Goal: Communication & Community: Connect with others

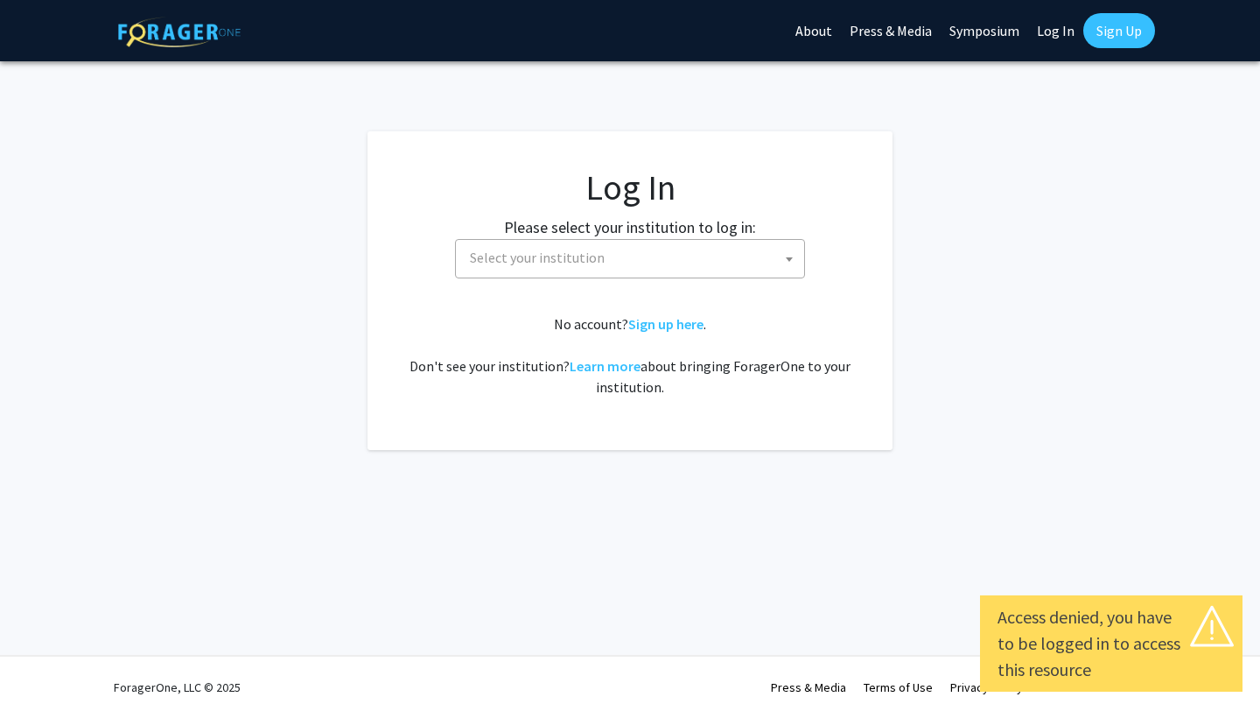
click at [656, 270] on span "Select your institution" at bounding box center [633, 258] width 341 height 36
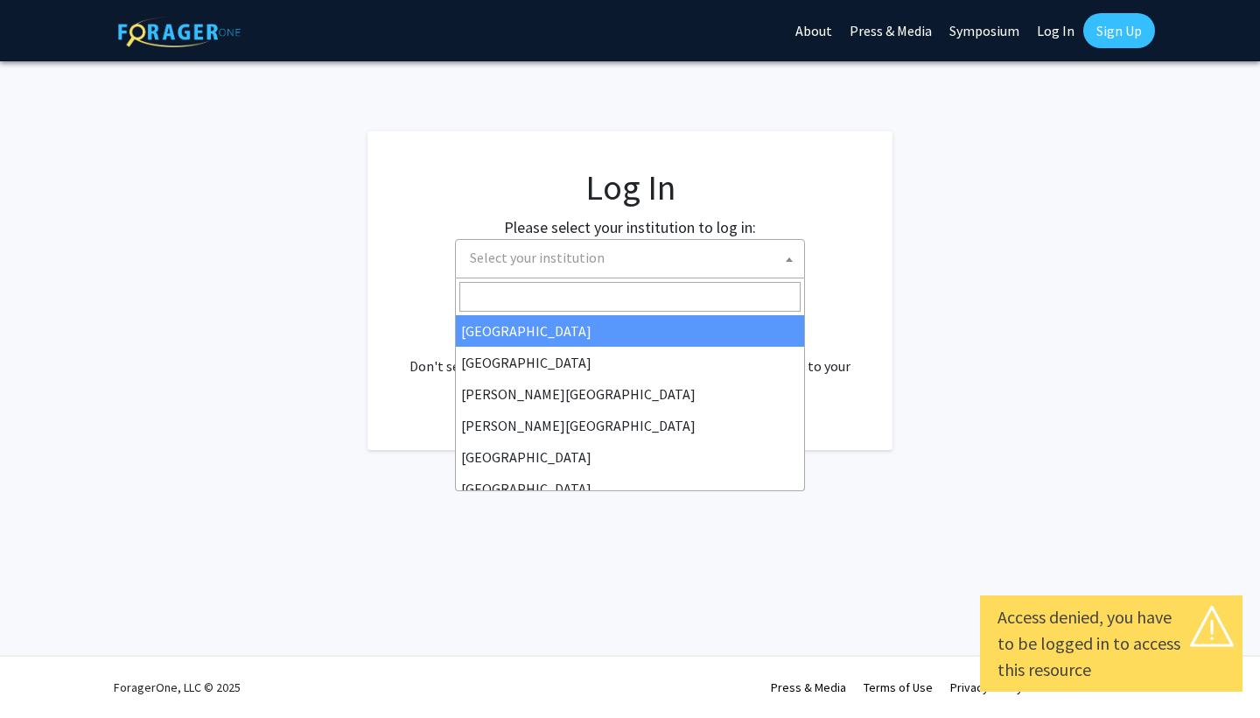
select select "34"
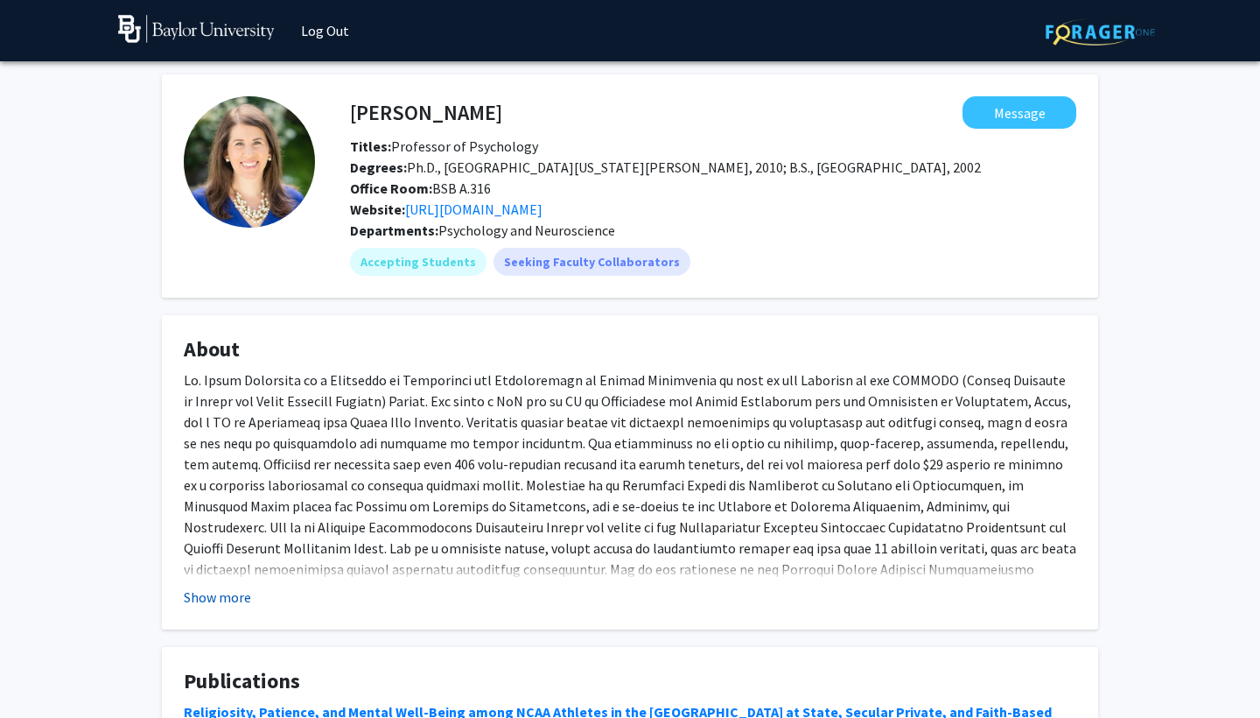
click at [217, 591] on button "Show more" at bounding box center [217, 596] width 67 height 21
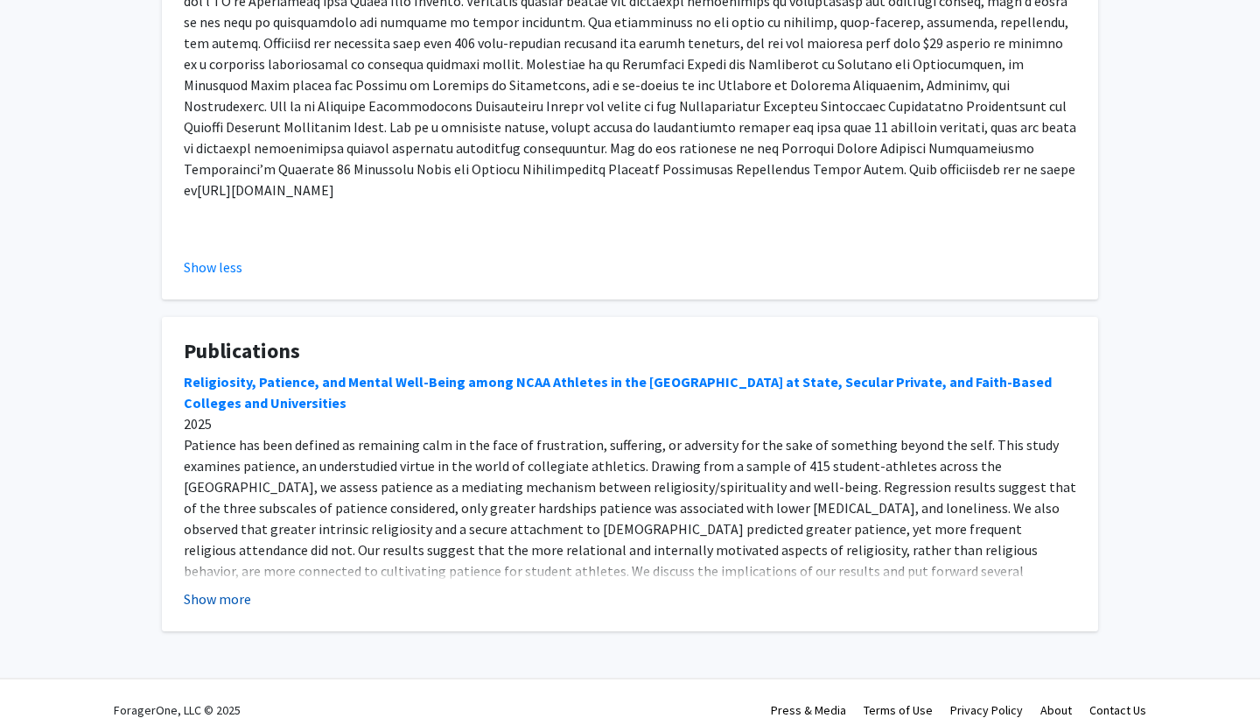
click at [234, 588] on button "Show more" at bounding box center [217, 598] width 67 height 21
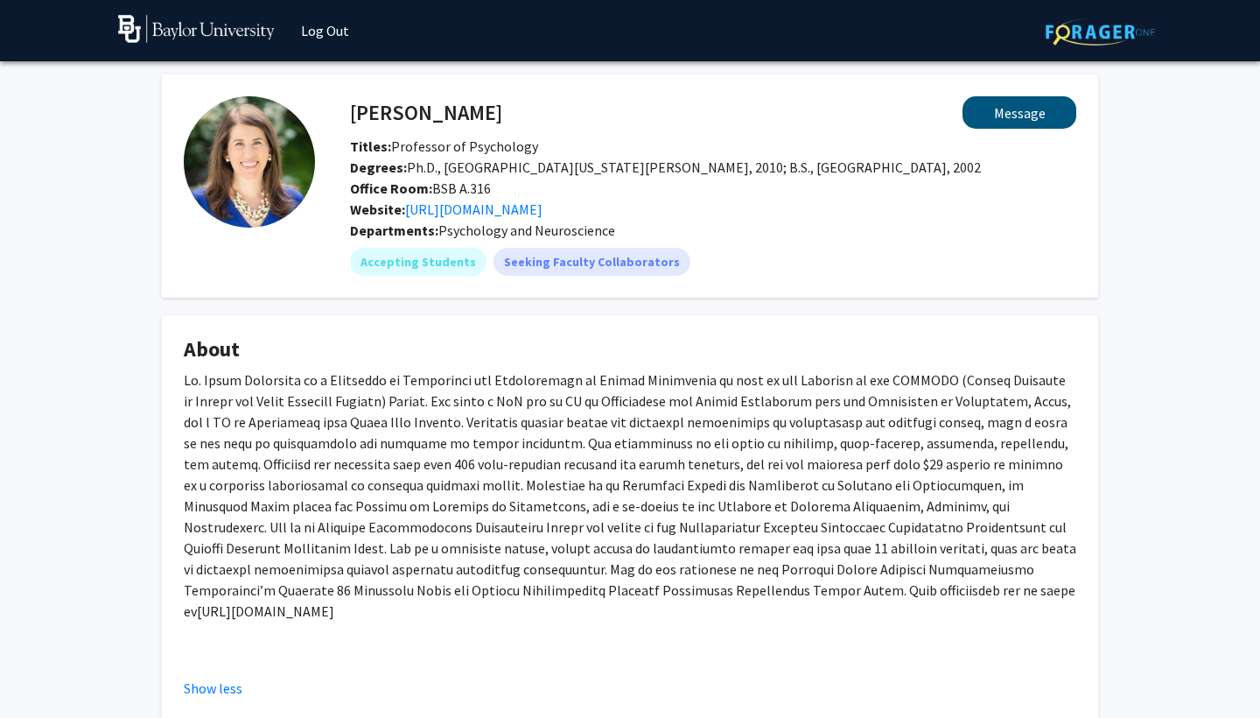
click at [1004, 119] on button "Message" at bounding box center [1020, 112] width 114 height 32
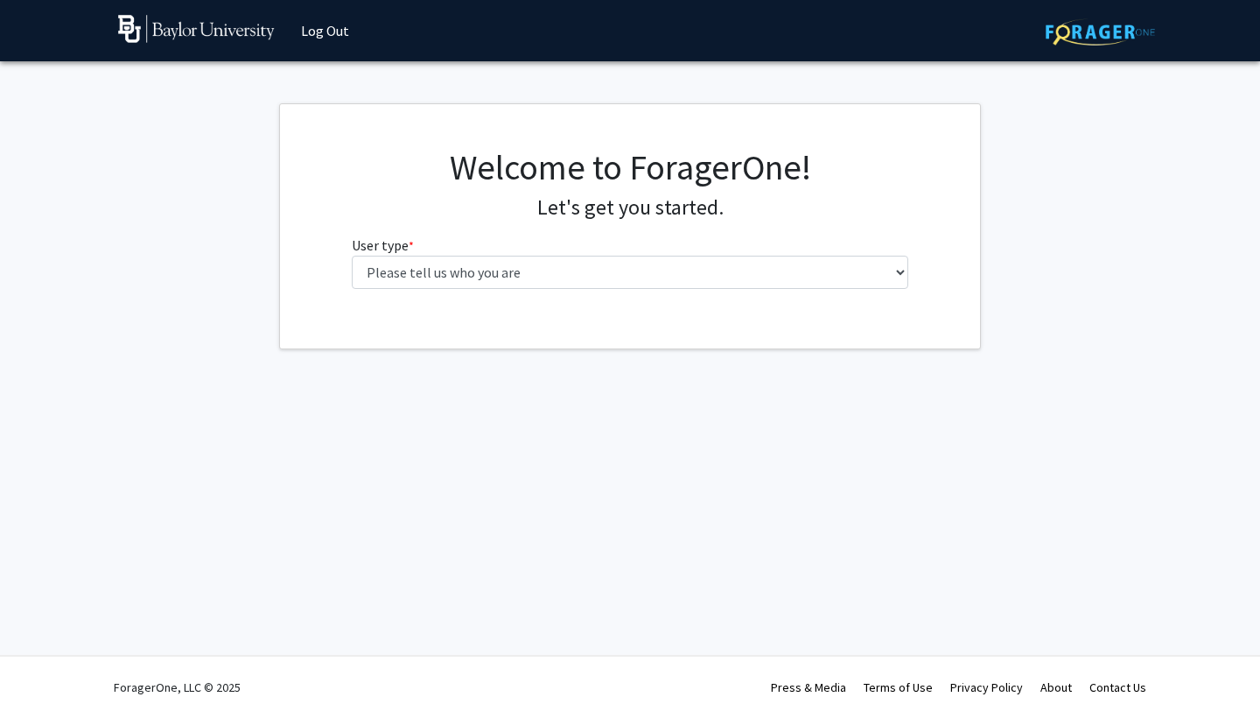
click at [620, 294] on div "Welcome to ForagerOne! Let's get you started. User type * required Please tell …" at bounding box center [631, 224] width 584 height 157
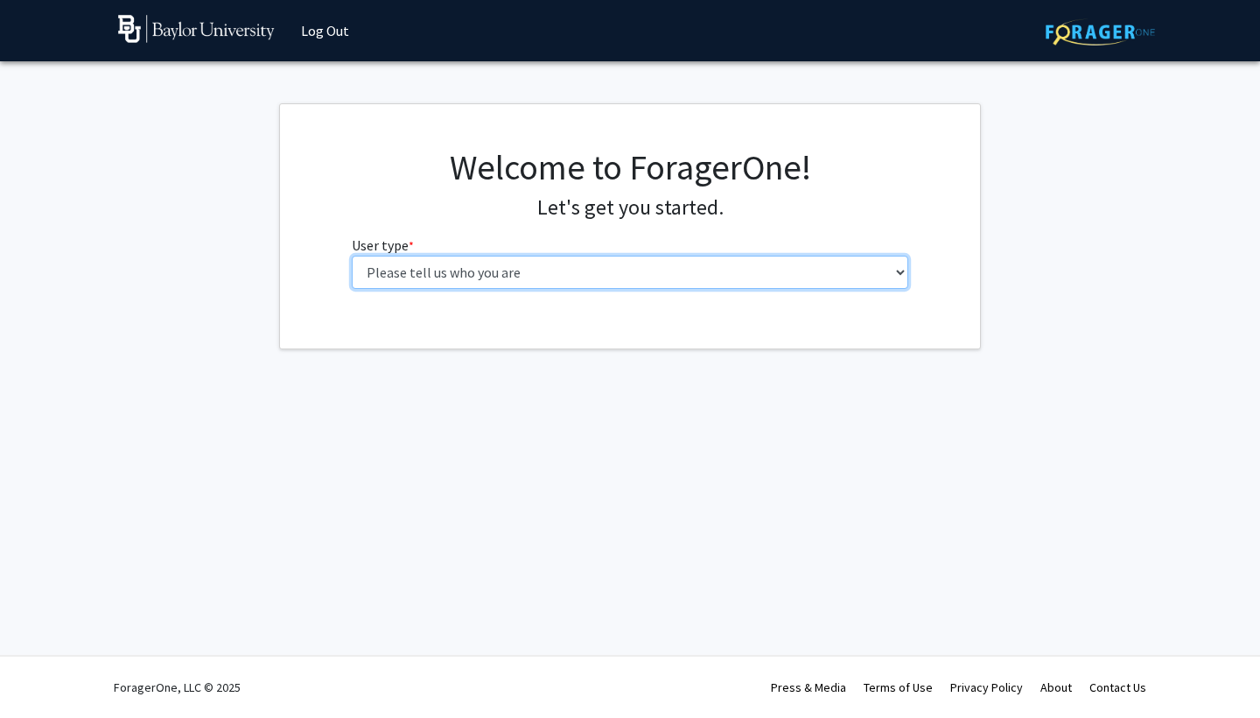
select select "1: undergrad"
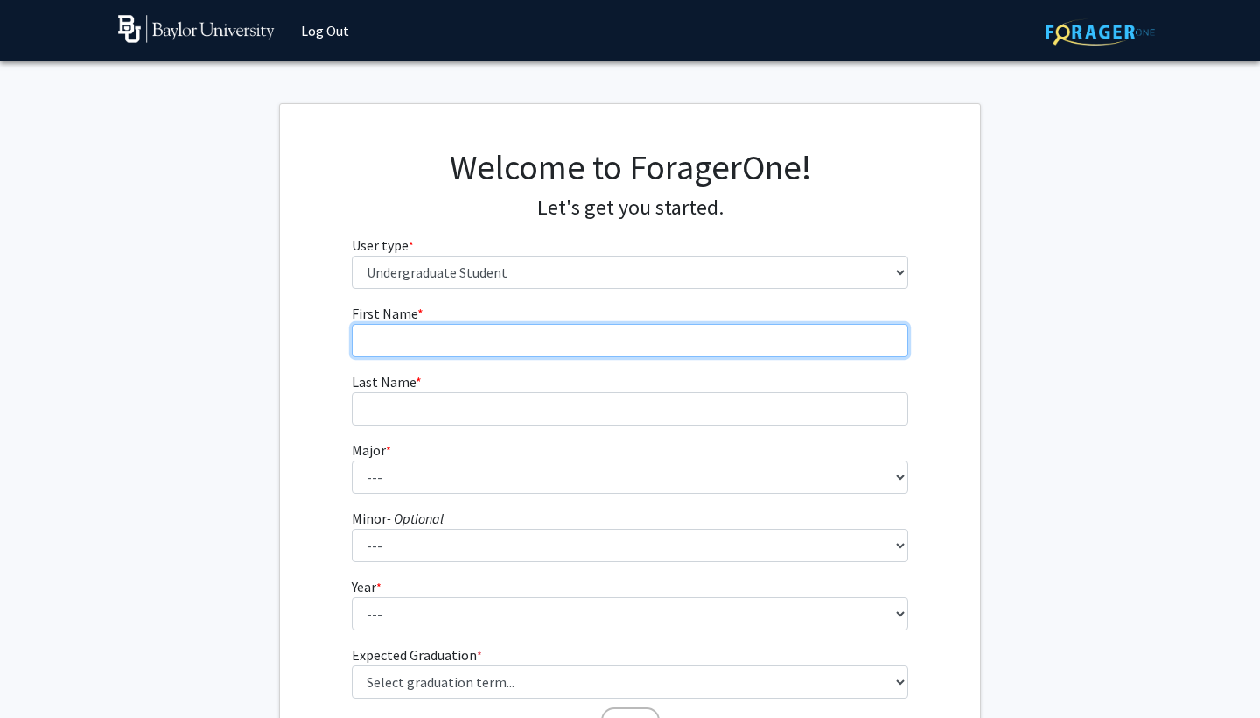
click at [451, 324] on input "First Name * required" at bounding box center [630, 340] width 557 height 33
type input "Nevaeh"
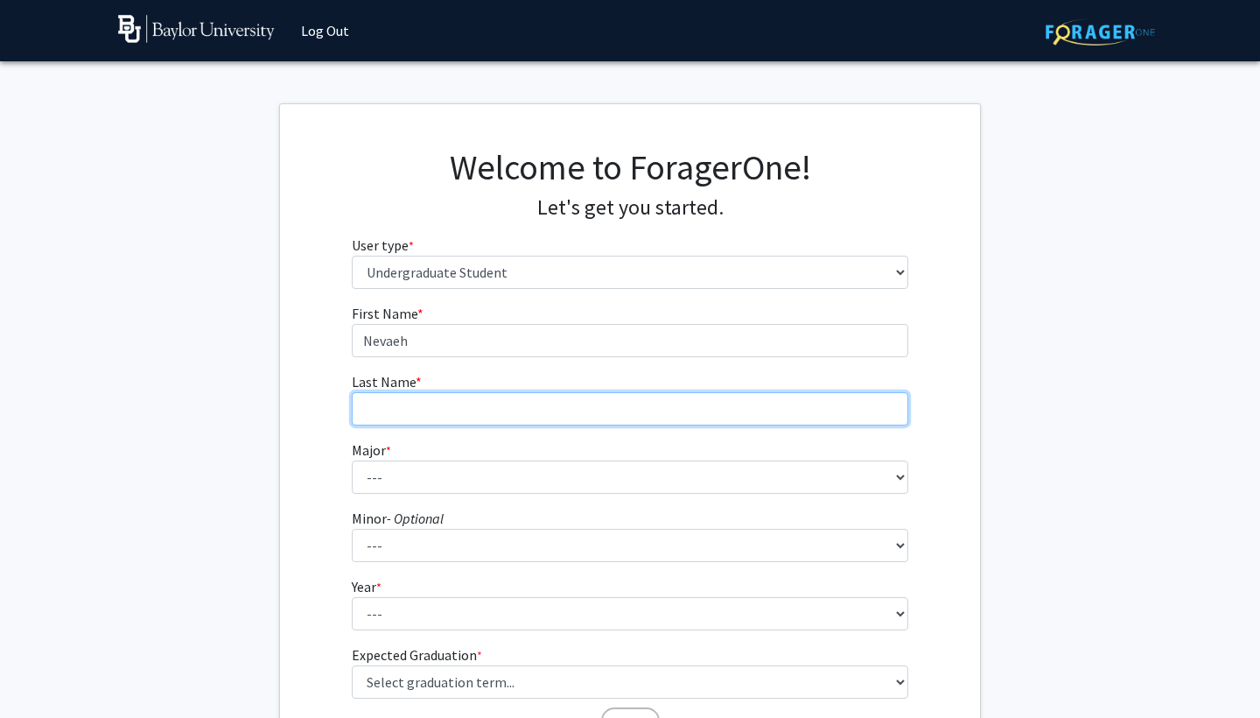
click at [438, 408] on input "Last Name * required" at bounding box center [630, 408] width 557 height 33
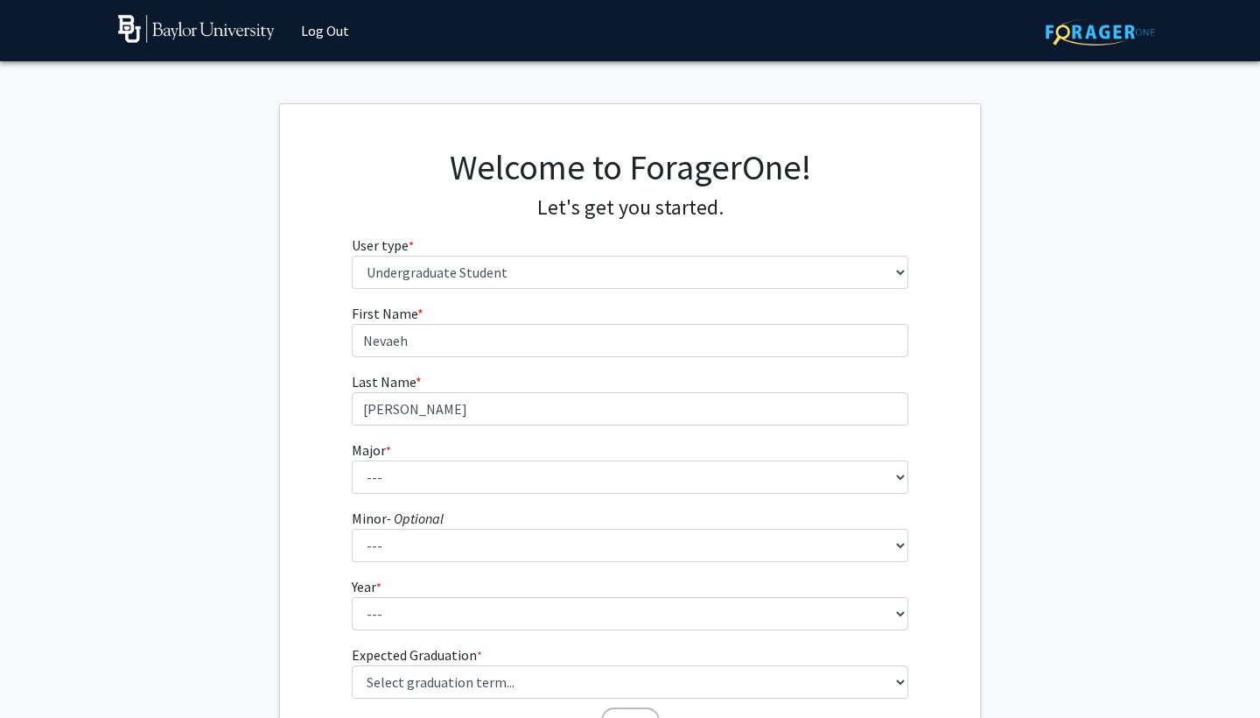
type input "[PERSON_NAME]"
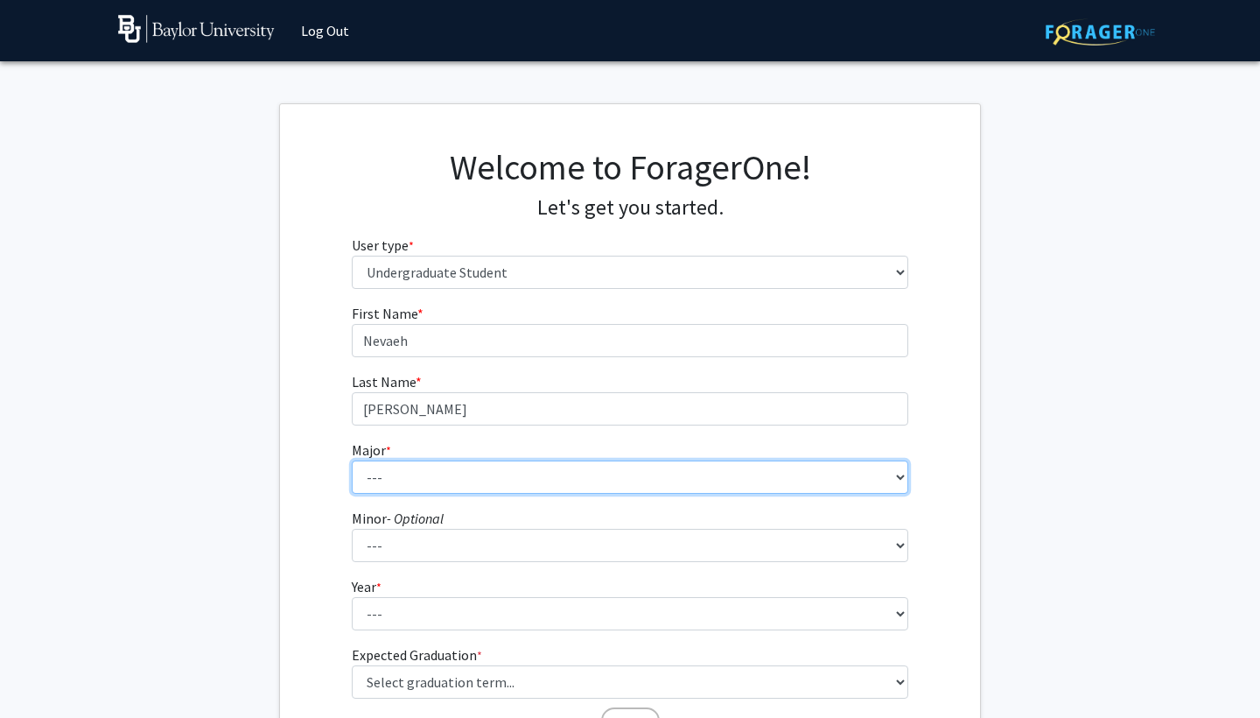
select select "95: 2760"
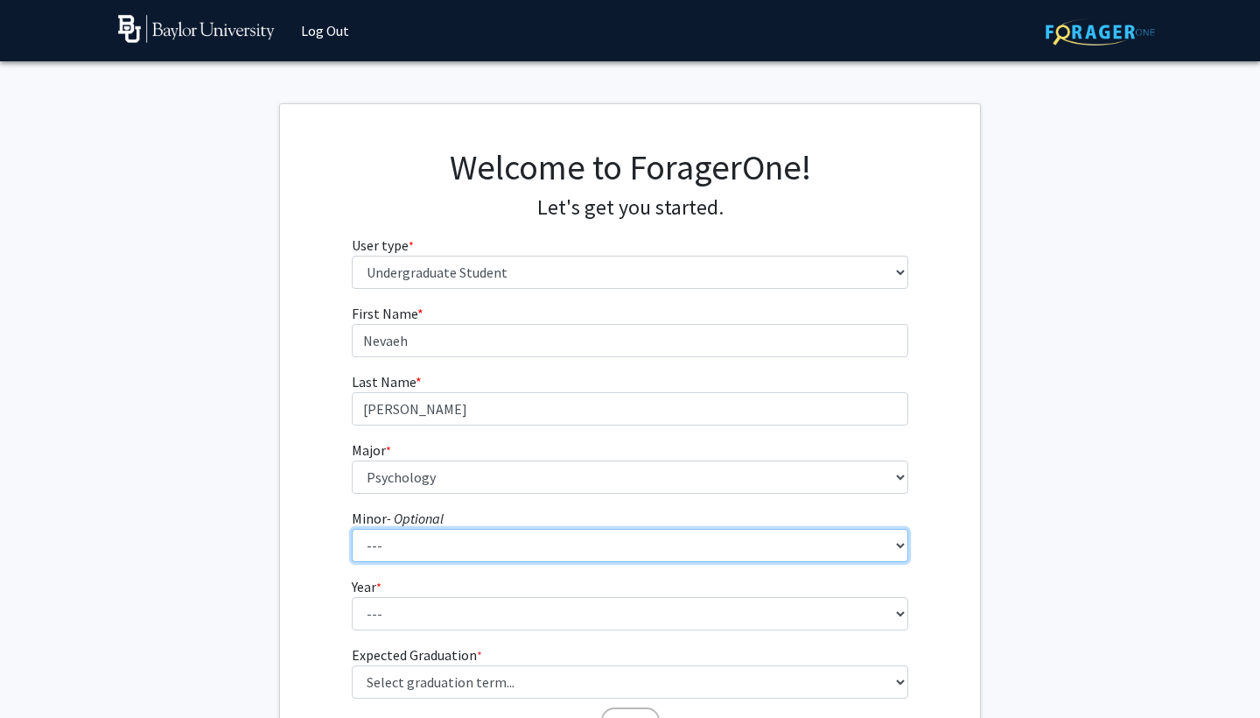
select select "32: 2095"
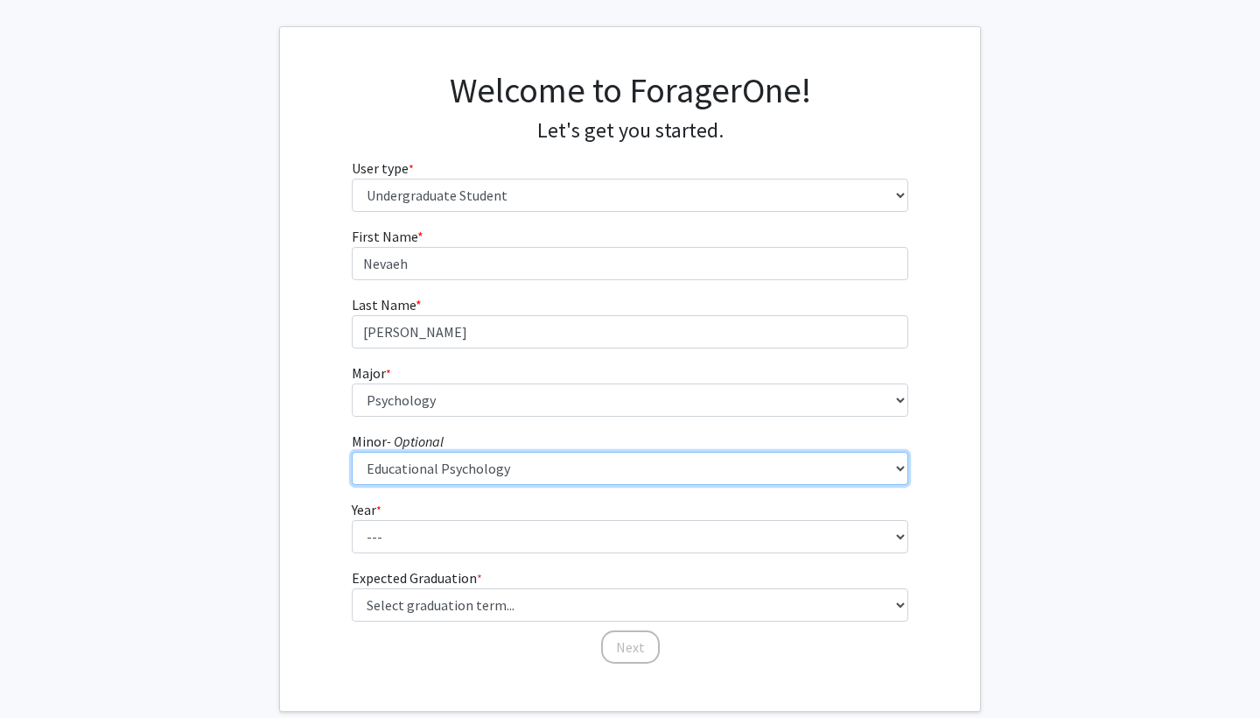
scroll to position [88, 0]
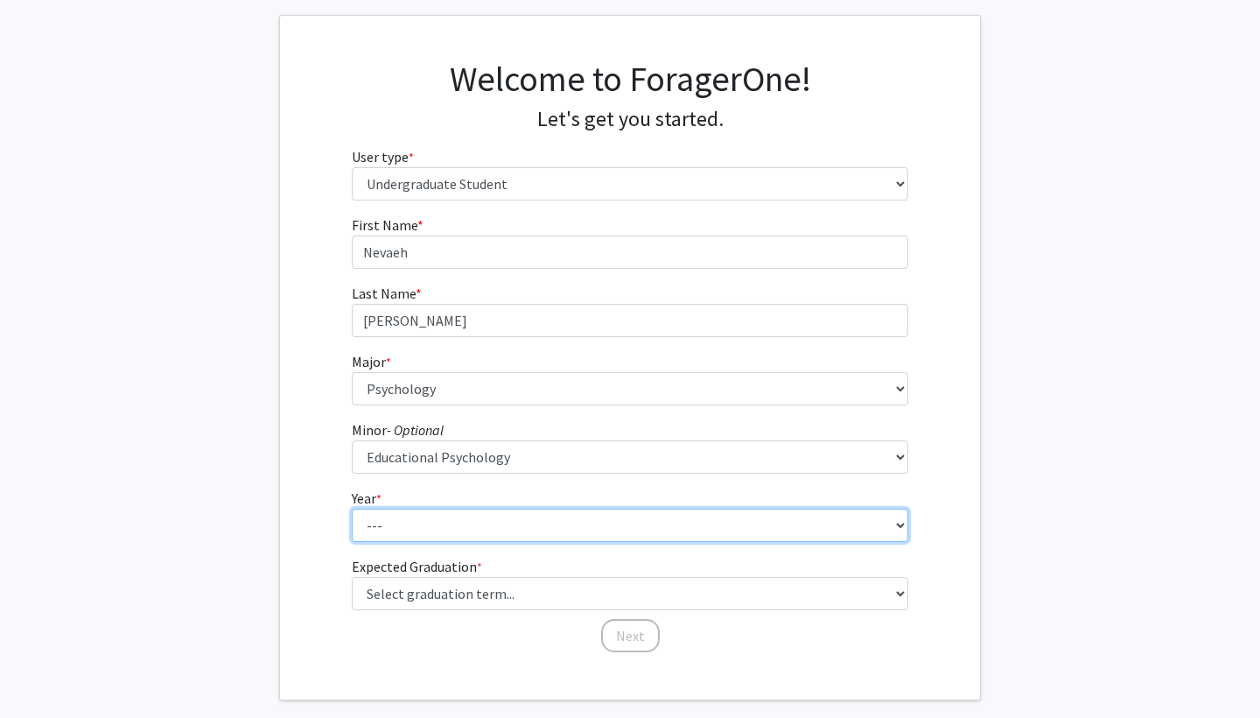
select select "4: senior"
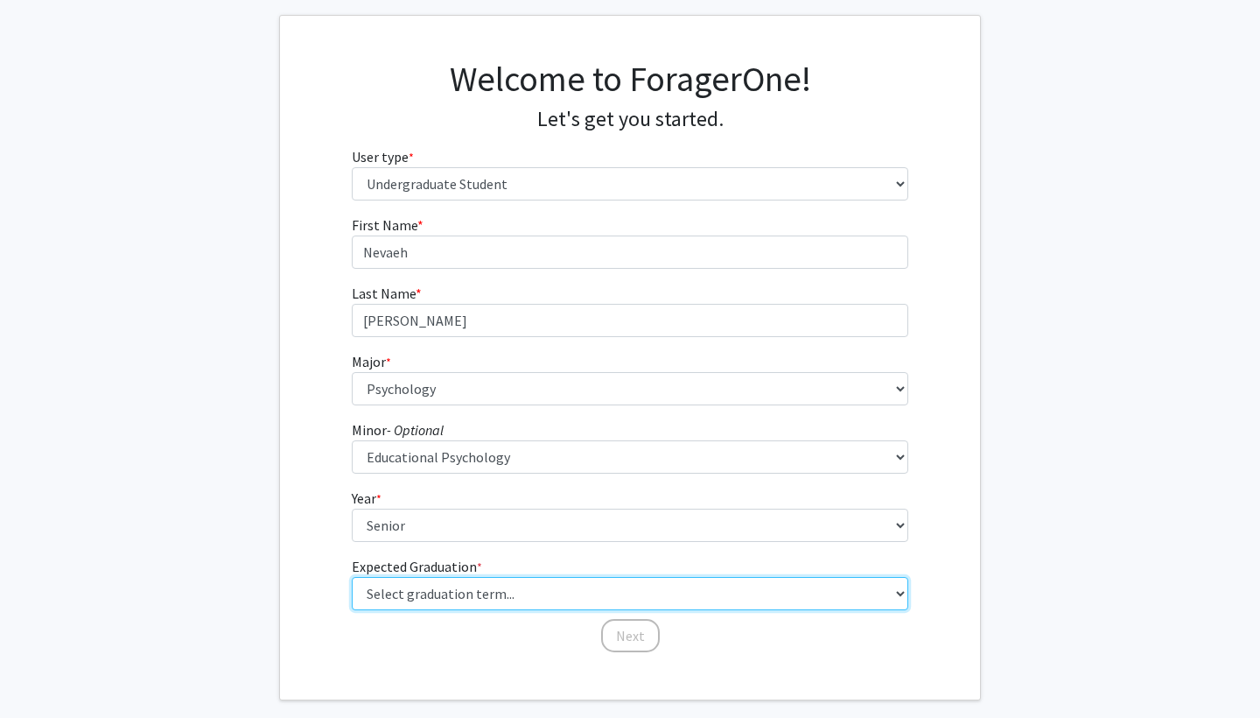
select select "7: fall_2026"
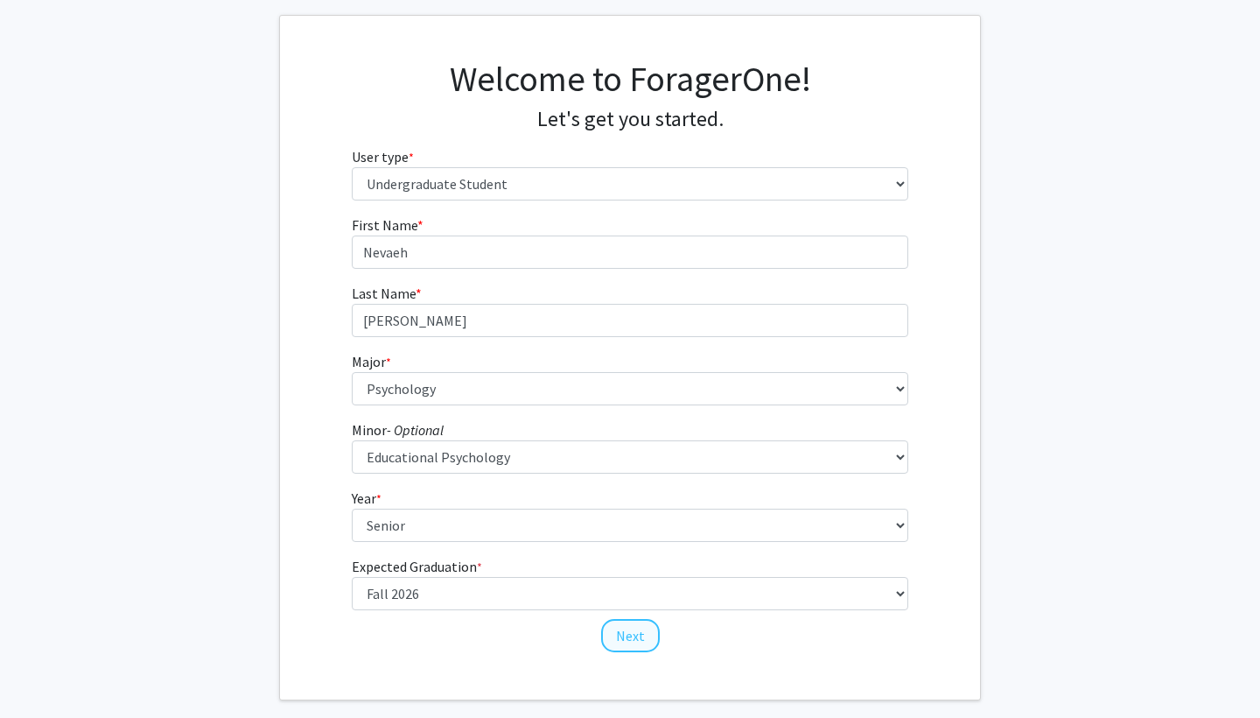
click at [636, 642] on button "Next" at bounding box center [630, 635] width 59 height 33
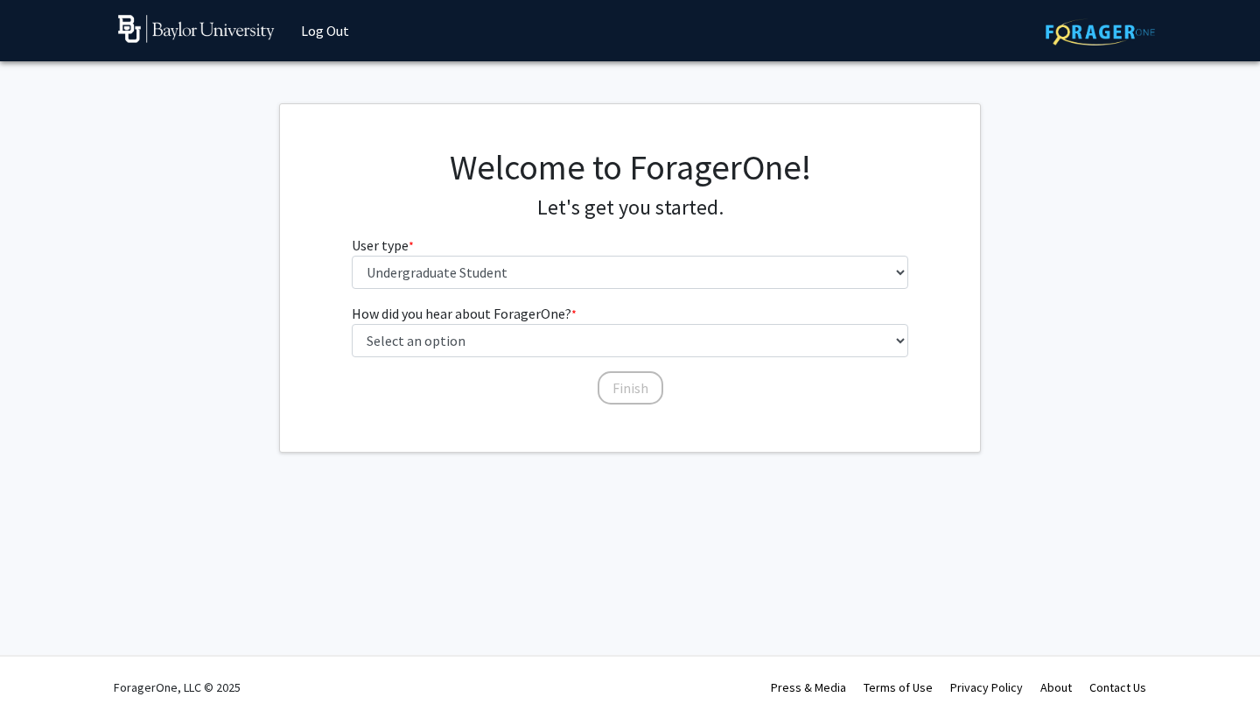
click at [456, 359] on div "How did you hear about ForagerOne? * required Select an option Peer/student rec…" at bounding box center [630, 346] width 557 height 86
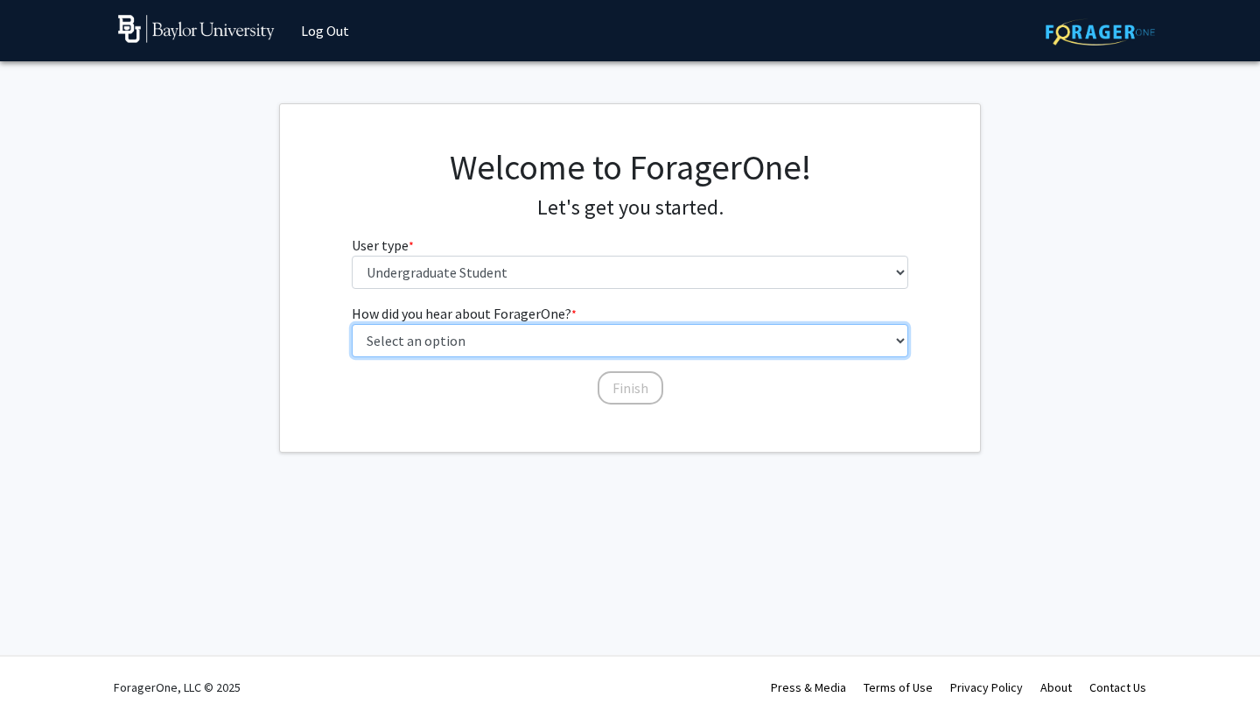
select select "3: university_website"
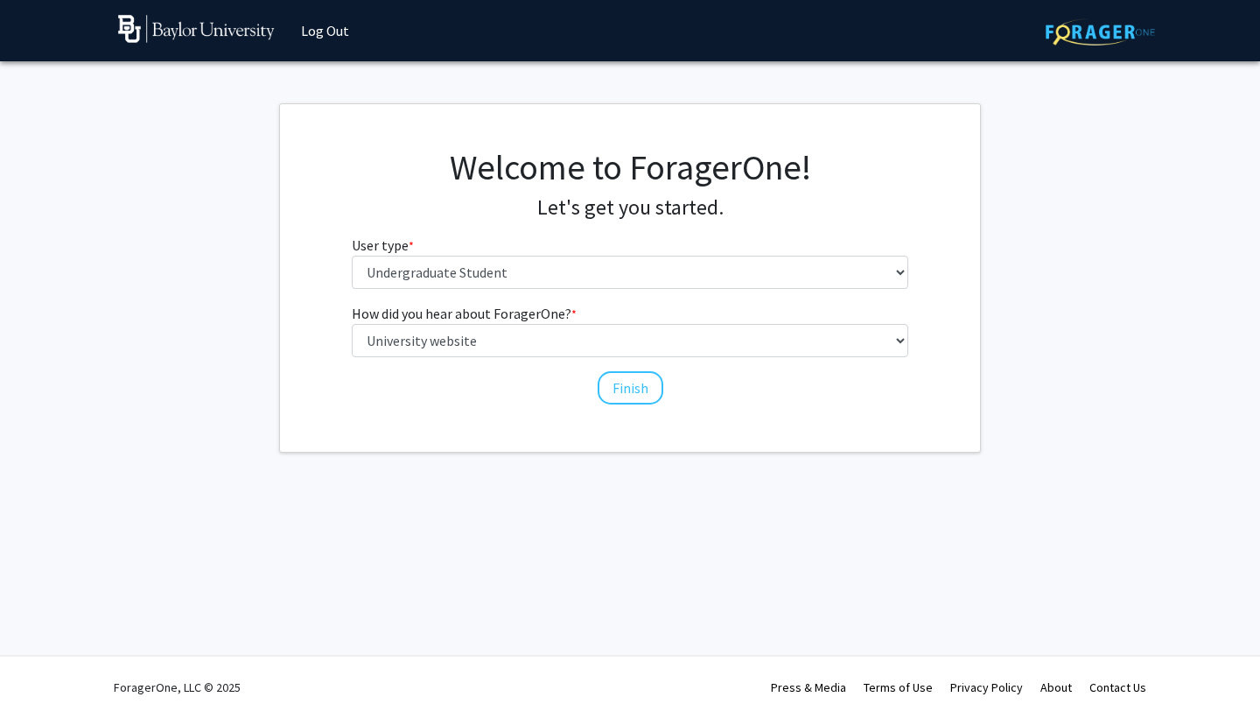
drag, startPoint x: 630, startPoint y: 375, endPoint x: 585, endPoint y: 241, distance: 142.2
click at [585, 241] on div "Welcome to ForagerOne! Let's get you started. User type * required Please tell …" at bounding box center [630, 277] width 700 height 347
click at [631, 389] on button "Finish" at bounding box center [631, 387] width 66 height 33
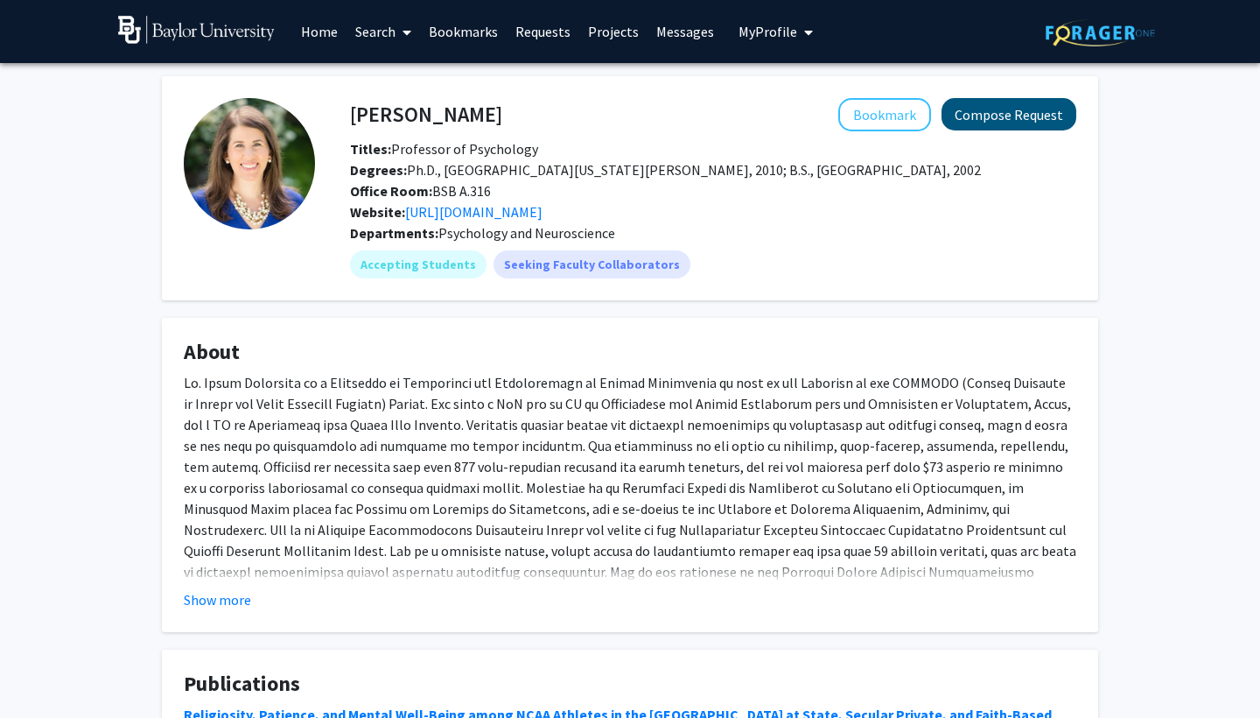
click at [993, 112] on button "Compose Request" at bounding box center [1009, 114] width 135 height 32
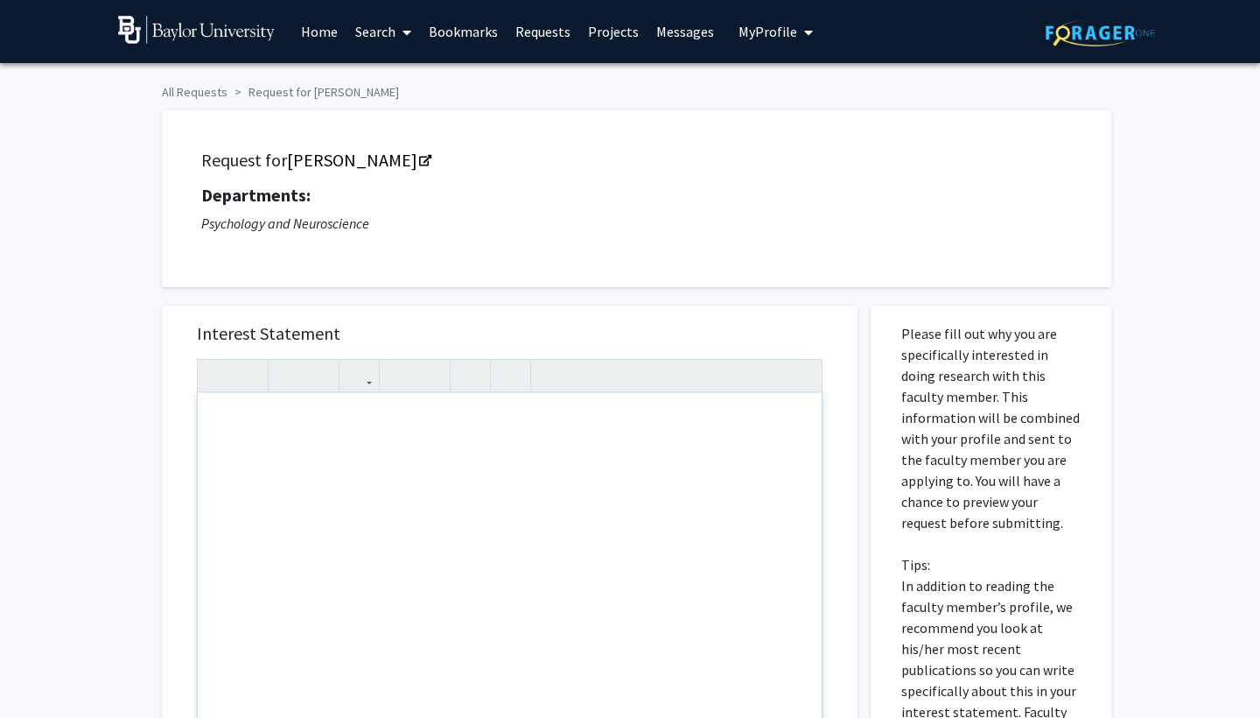
click at [418, 466] on div "Note to users with screen readers: Please press Alt+0 or Option+0 to deactivate…" at bounding box center [510, 593] width 624 height 401
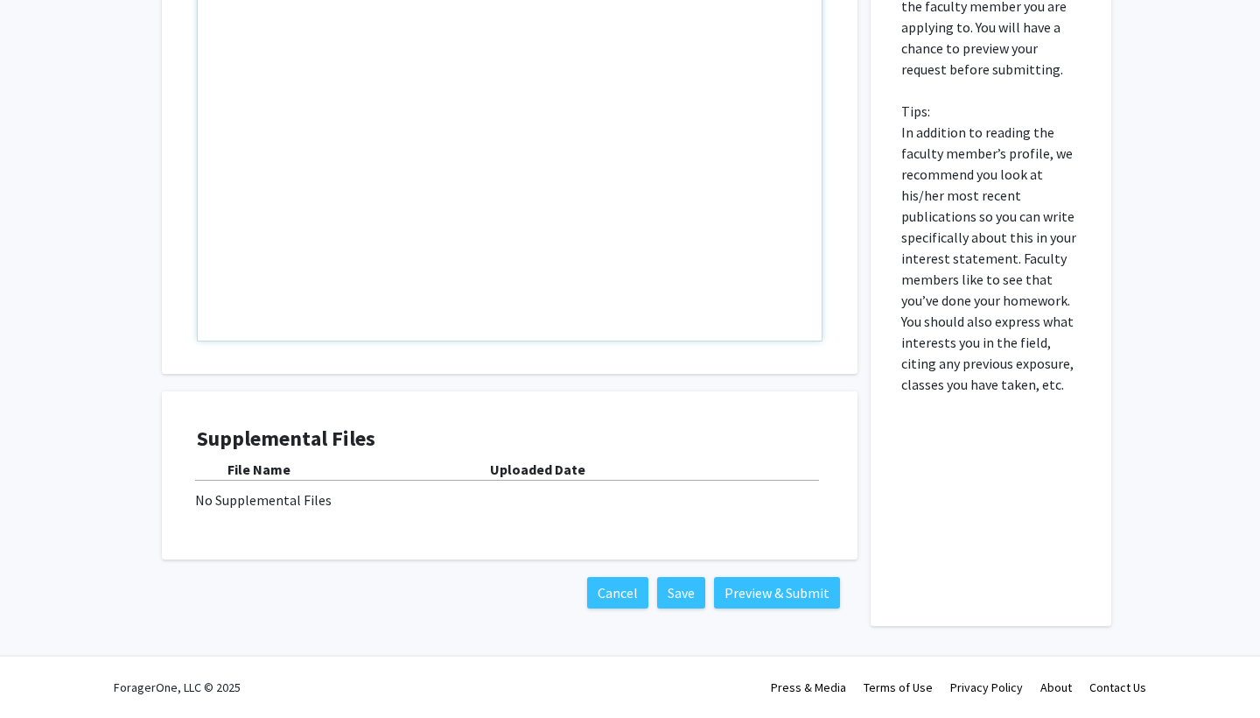
scroll to position [455, 0]
click at [277, 497] on div "No Supplemental Files" at bounding box center [509, 499] width 629 height 21
click at [252, 466] on b "File Name" at bounding box center [259, 469] width 63 height 18
click at [252, 500] on div "No Supplemental Files" at bounding box center [509, 499] width 629 height 21
click at [662, 481] on div "File Name Uploaded Date No Supplemental Files" at bounding box center [510, 485] width 626 height 52
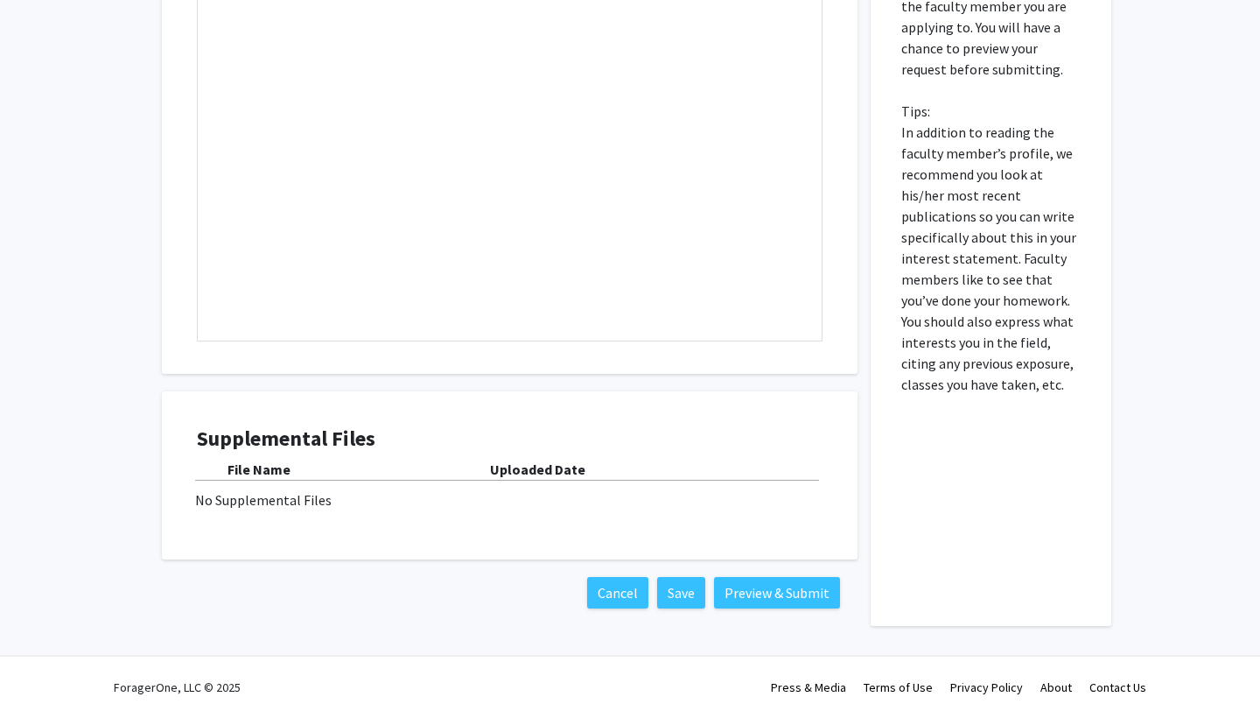
click at [236, 509] on div "No Supplemental Files" at bounding box center [509, 499] width 629 height 21
click at [242, 486] on div "File Name Uploaded Date No Supplemental Files" at bounding box center [510, 485] width 626 height 52
click at [242, 515] on div "Supplemental Files File Name Uploaded Date No Supplemental Files" at bounding box center [510, 475] width 626 height 98
click at [538, 463] on b "Uploaded Date" at bounding box center [537, 469] width 95 height 18
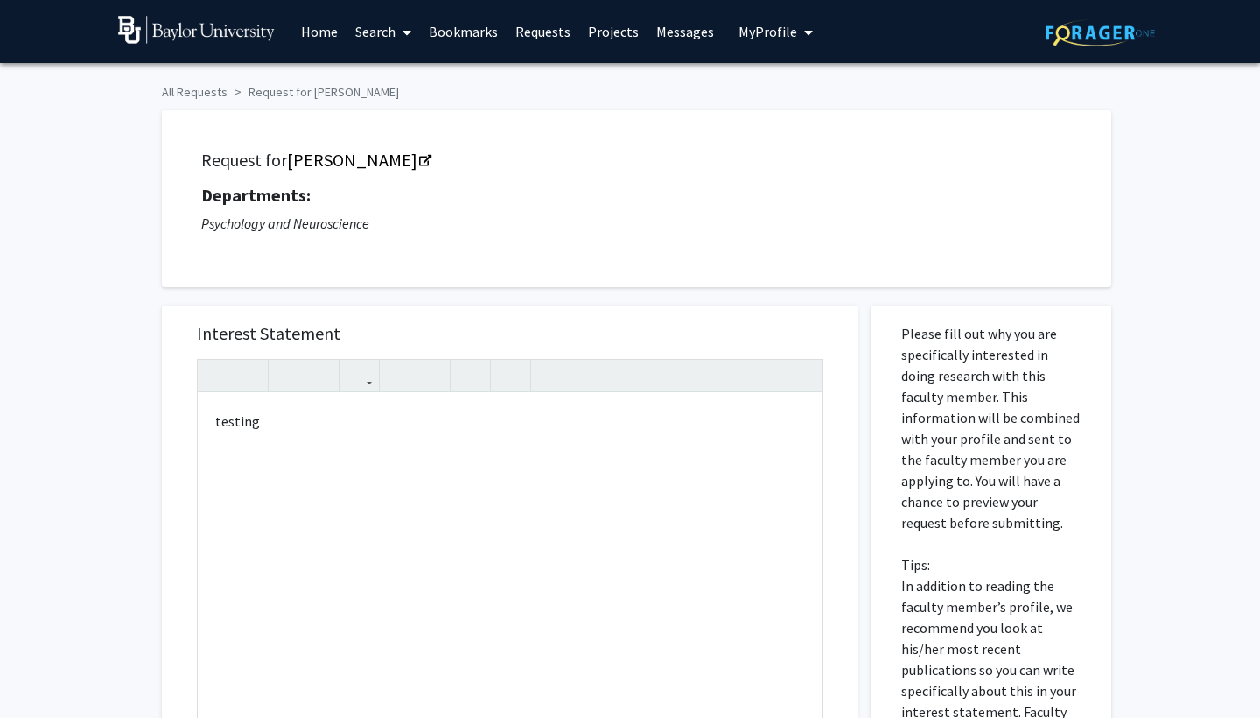
scroll to position [0, 0]
type textarea "<p><hr>testing</p>"
click at [514, 375] on icon "button" at bounding box center [510, 375] width 15 height 29
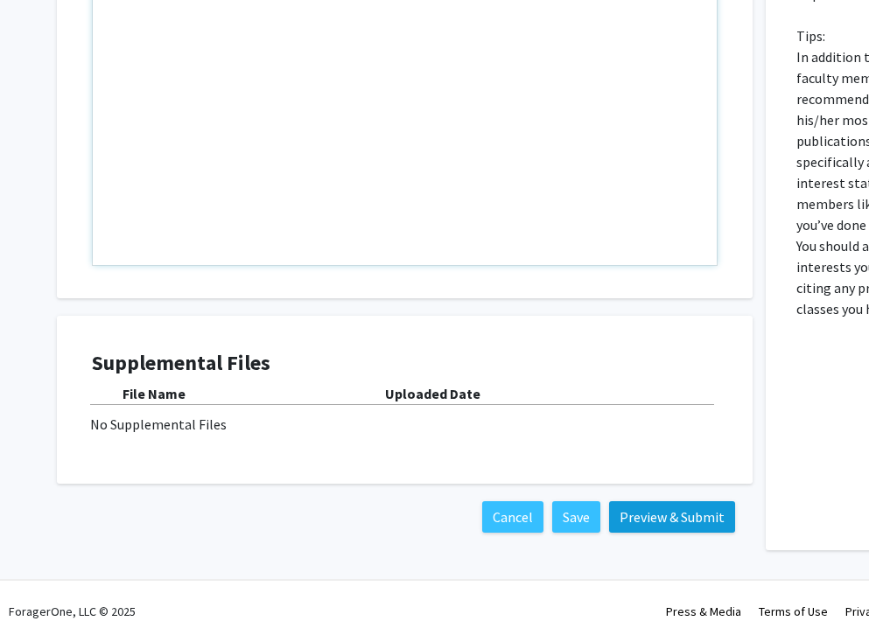
scroll to position [530, 0]
click at [698, 521] on button "Preview & Submit" at bounding box center [672, 517] width 126 height 32
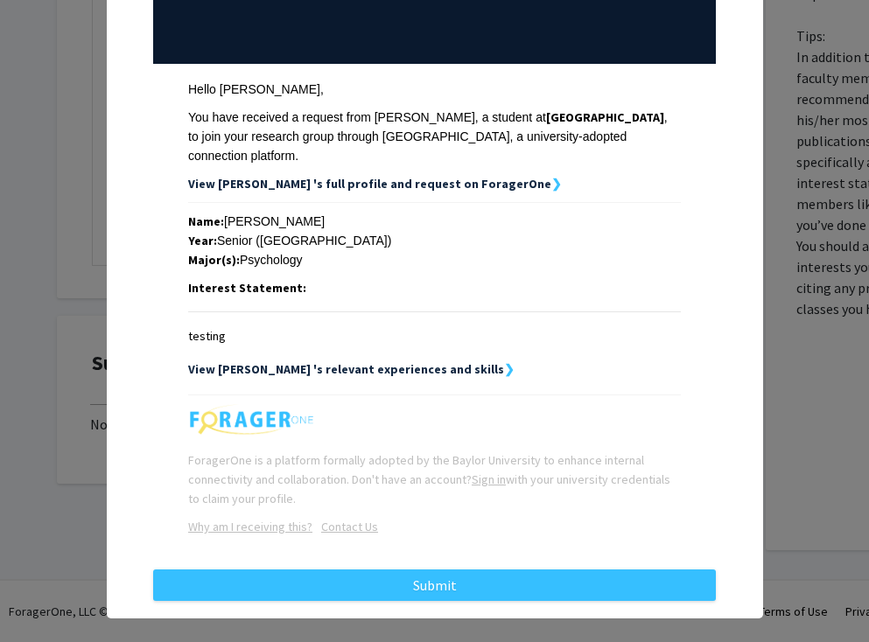
scroll to position [200, 0]
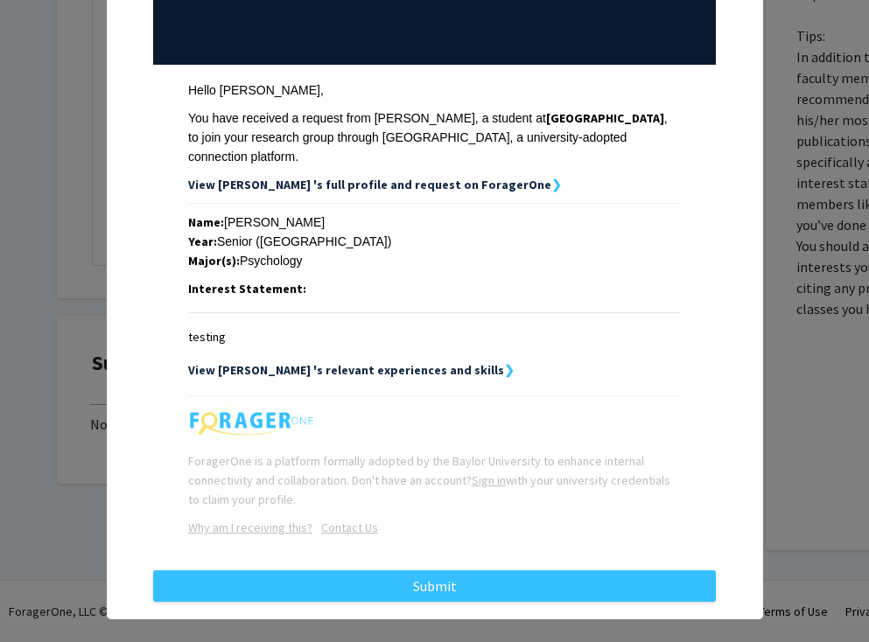
click at [436, 362] on strong "View Nevaeh 's relevant experiences and skills" at bounding box center [346, 370] width 316 height 16
click at [504, 362] on strong "❯" at bounding box center [509, 370] width 11 height 16
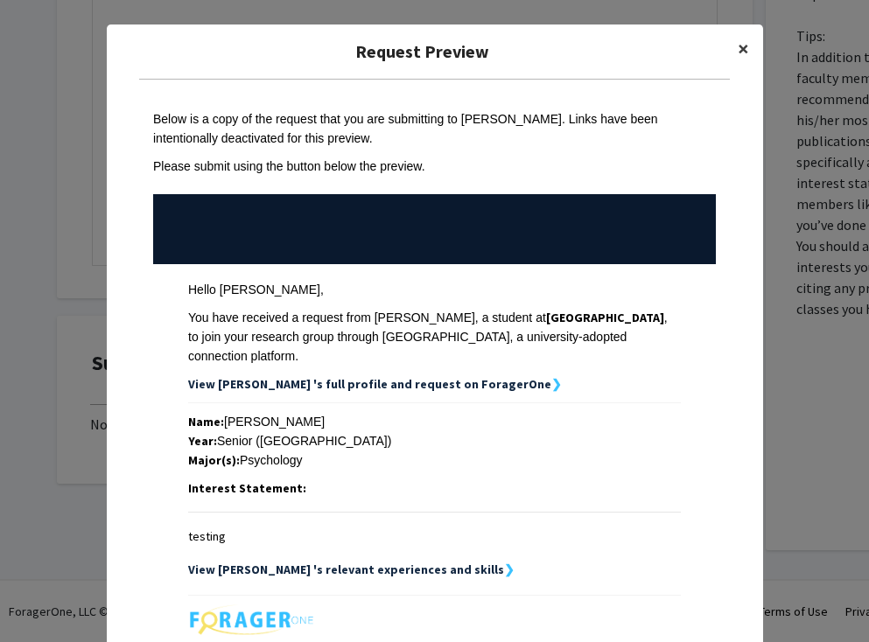
scroll to position [0, 0]
click at [740, 57] on span "×" at bounding box center [743, 48] width 11 height 27
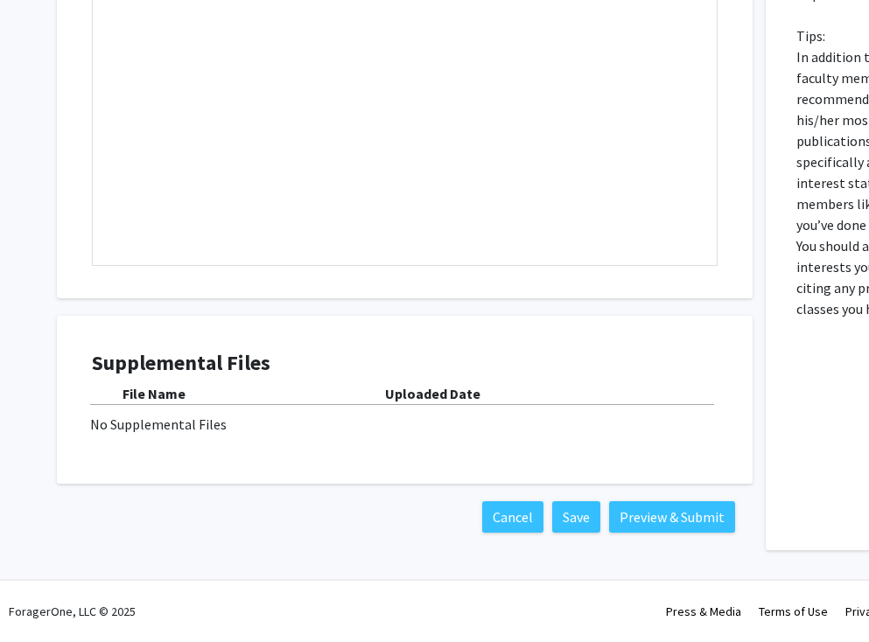
click at [143, 396] on b "File Name" at bounding box center [154, 394] width 63 height 18
click at [143, 421] on div "No Supplemental Files" at bounding box center [404, 424] width 629 height 21
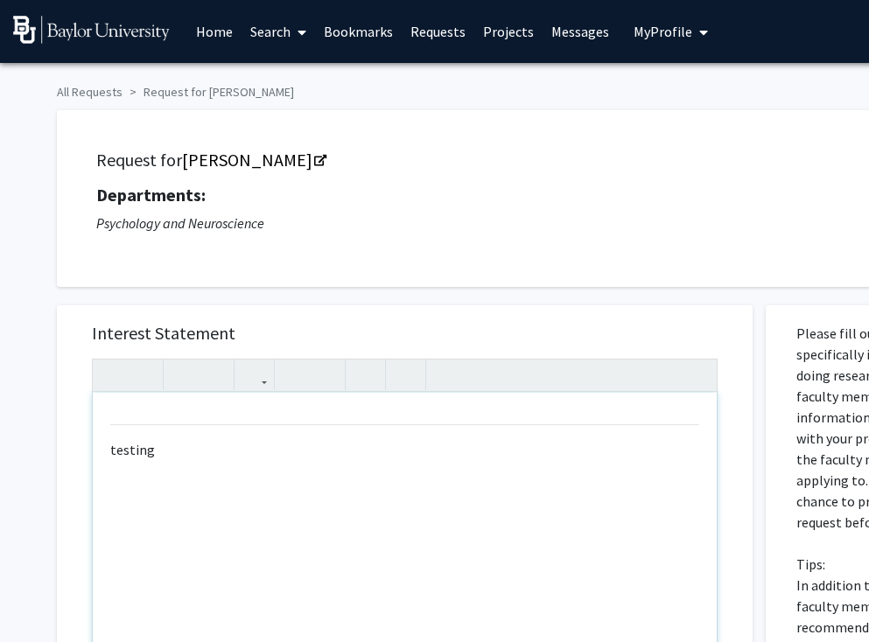
click at [173, 483] on div "testing" at bounding box center [405, 593] width 624 height 401
click at [174, 468] on div "testing" at bounding box center [405, 593] width 624 height 401
click at [312, 157] on link "[PERSON_NAME]" at bounding box center [253, 160] width 143 height 22
click at [642, 30] on span "My Profile" at bounding box center [663, 32] width 59 height 18
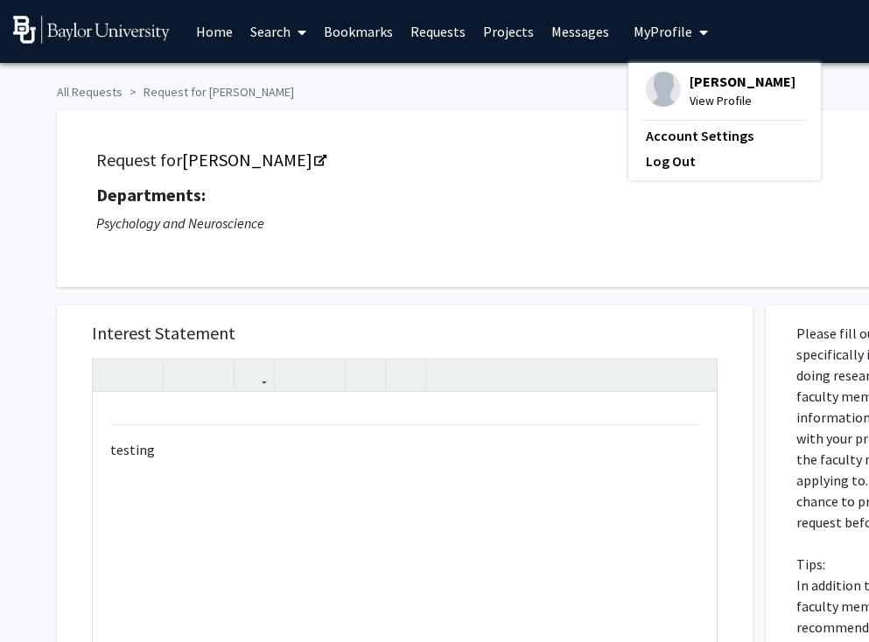
click at [677, 95] on div "Nevaeh Martinez View Profile" at bounding box center [721, 91] width 150 height 39
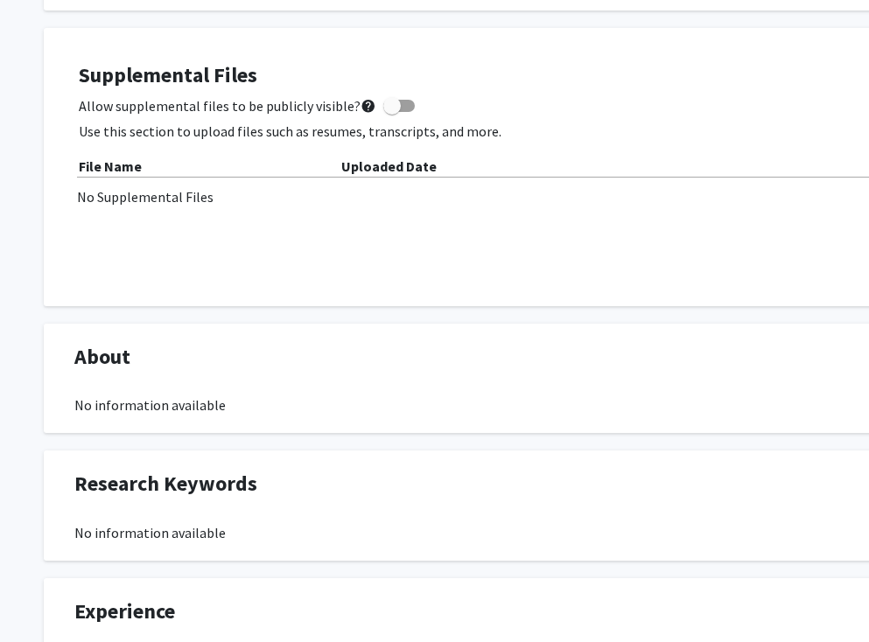
scroll to position [480, 0]
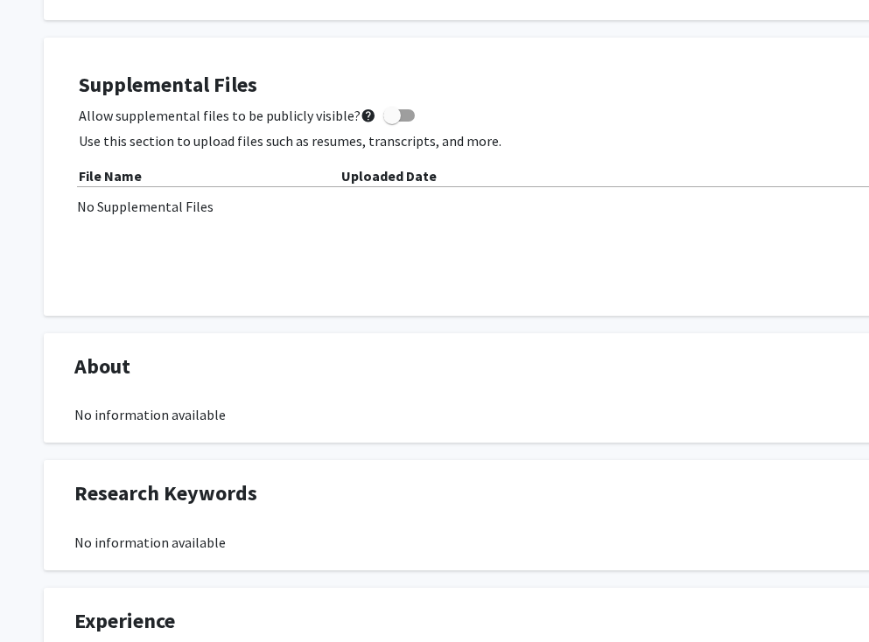
click at [255, 227] on div "Supplemental Files Allow supplemental files to be publicly visible? help Use th…" at bounding box center [525, 177] width 893 height 208
click at [170, 150] on p "Use this section to upload files such as resumes, transcripts, and more." at bounding box center [525, 140] width 893 height 21
click at [180, 210] on div "No Supplemental Files" at bounding box center [525, 206] width 896 height 21
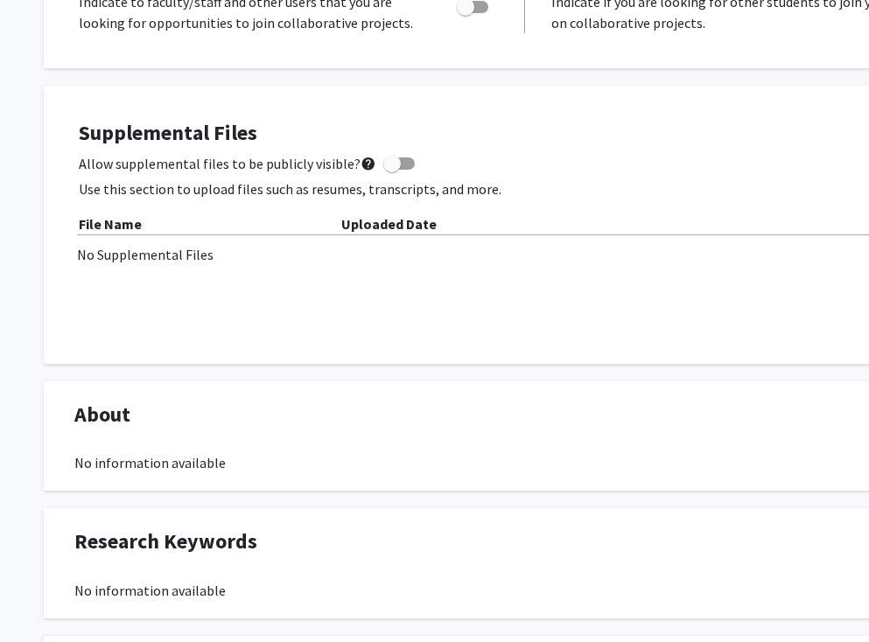
scroll to position [349, 0]
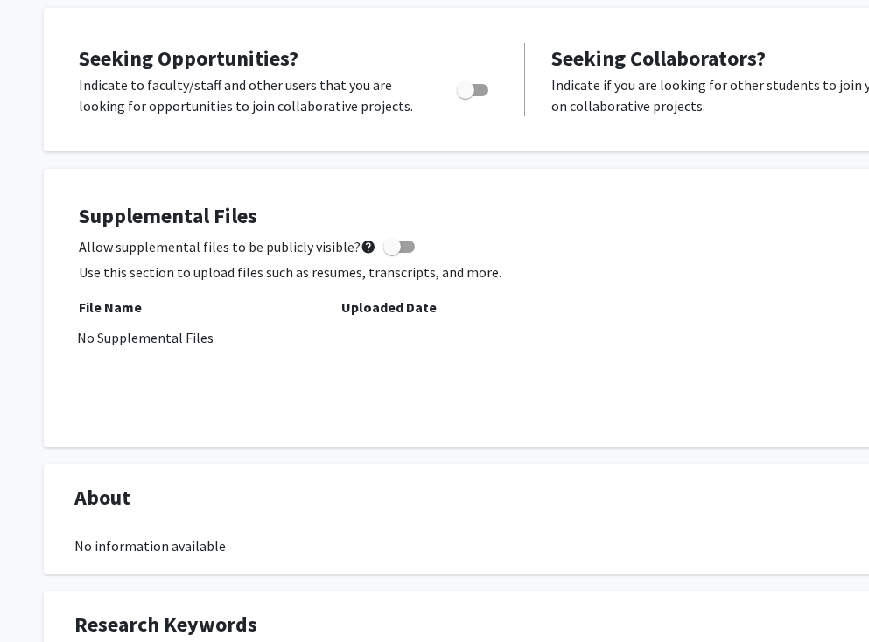
click at [163, 295] on div "Supplemental Files Allow supplemental files to be publicly visible? help Use th…" at bounding box center [525, 308] width 893 height 208
click at [139, 329] on div "No Supplemental Files" at bounding box center [525, 337] width 896 height 21
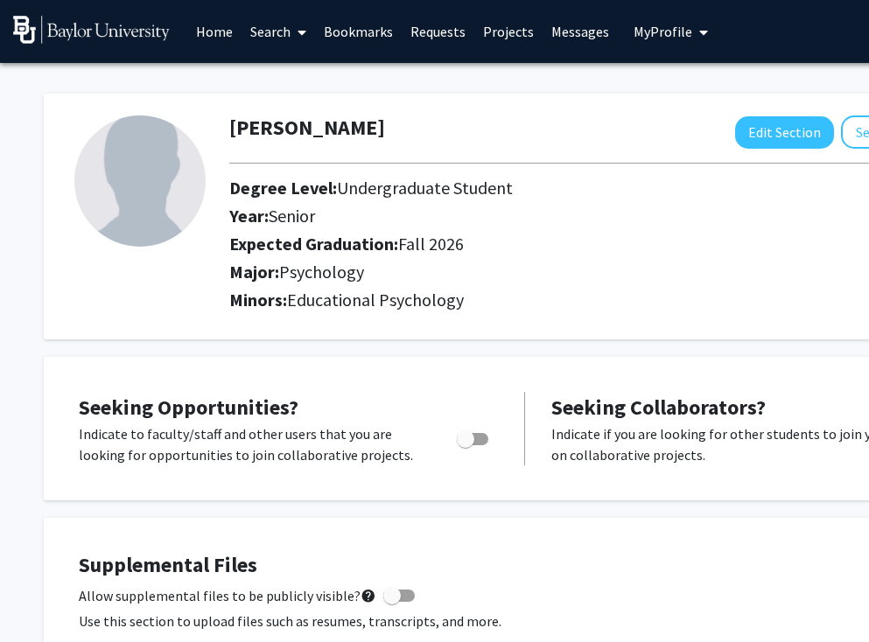
scroll to position [0, 112]
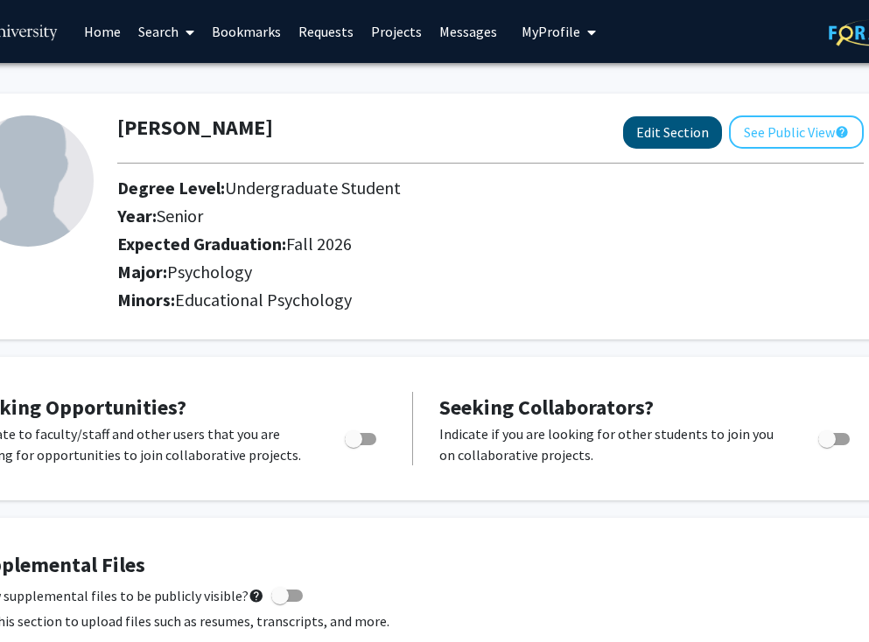
click at [653, 127] on button "Edit Section" at bounding box center [672, 132] width 99 height 32
select select "senior"
select select "35: fall_2026"
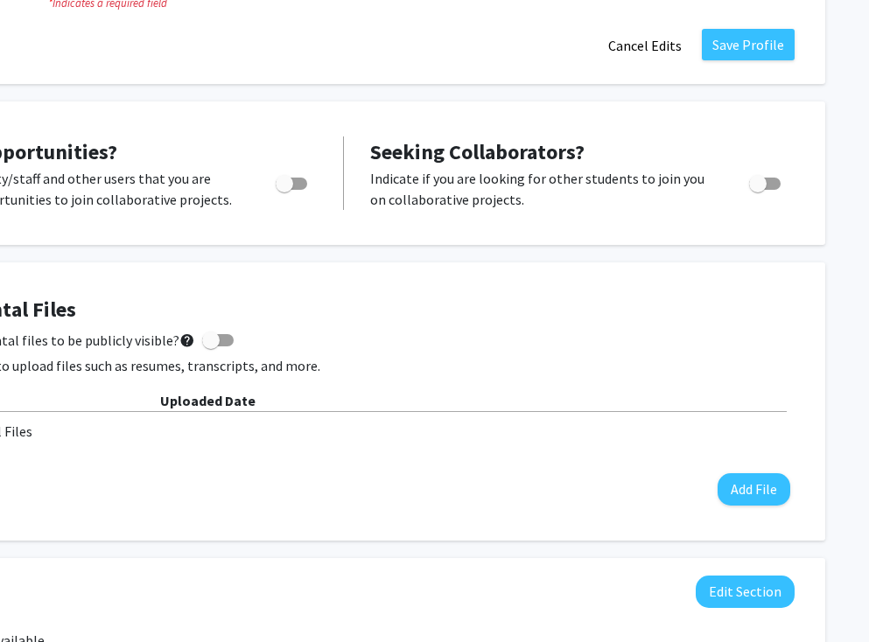
scroll to position [483, 181]
click at [743, 497] on button "Add File" at bounding box center [754, 489] width 73 height 32
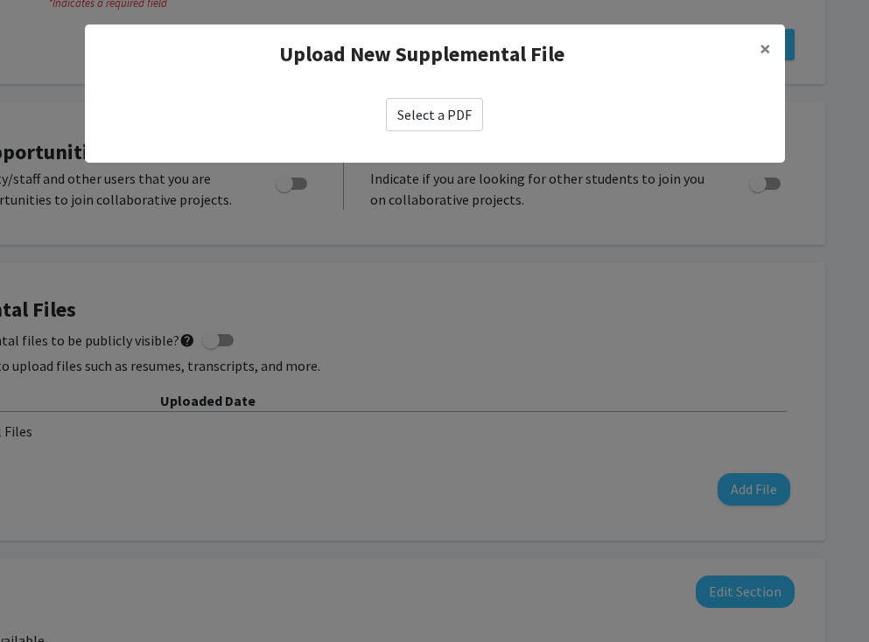
click at [423, 111] on label "Select a PDF" at bounding box center [434, 114] width 97 height 33
click at [0, 0] on input "Select a PDF" at bounding box center [0, 0] width 0 height 0
click at [408, 110] on label "Select a PDF" at bounding box center [434, 114] width 97 height 33
click at [0, 0] on input "Select a PDF" at bounding box center [0, 0] width 0 height 0
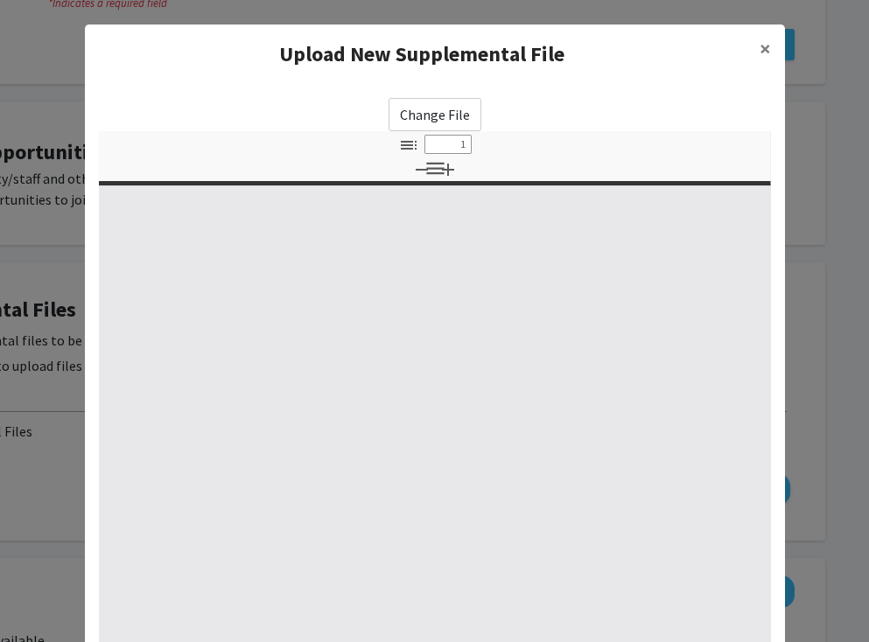
select select "custom"
type input "0"
select select "custom"
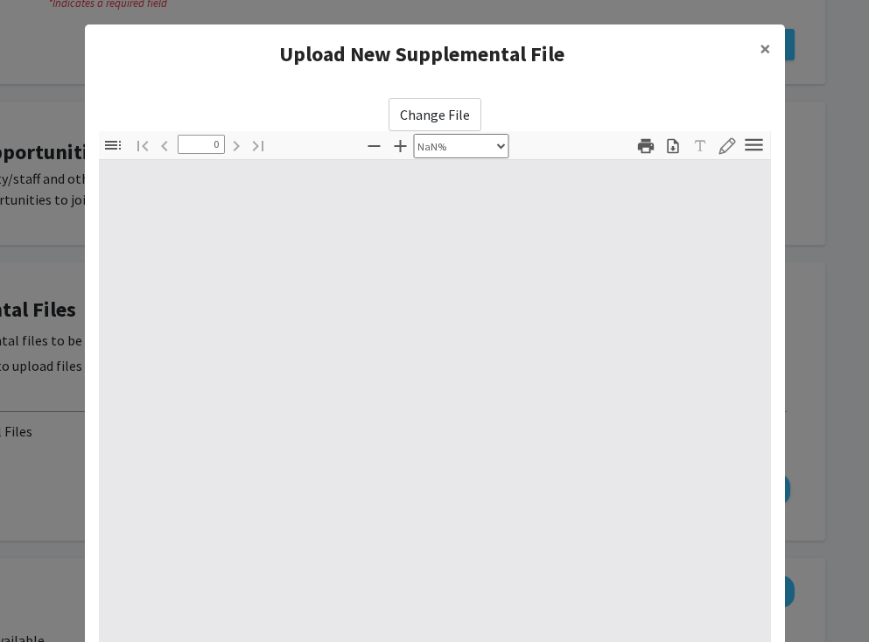
type input "1"
select select "auto"
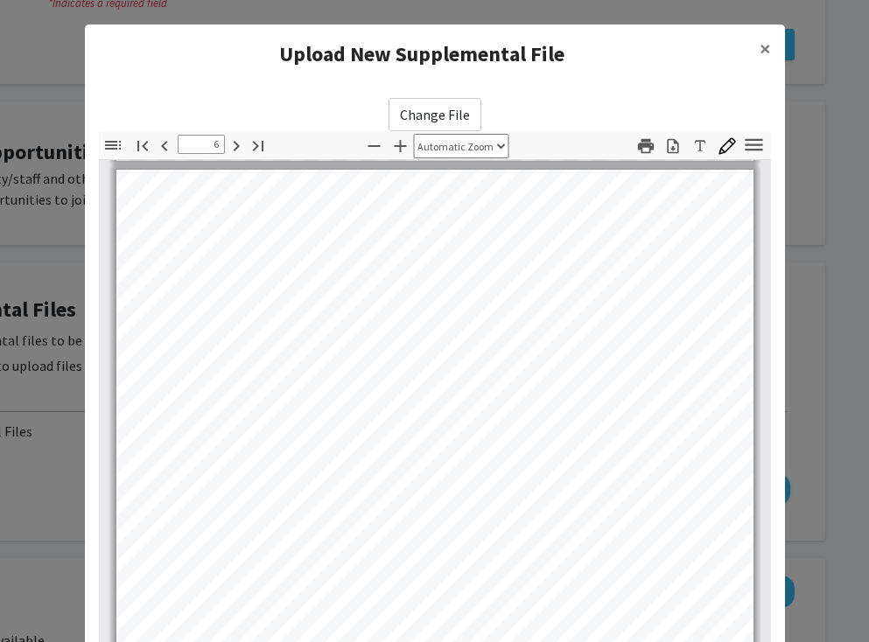
type input "7"
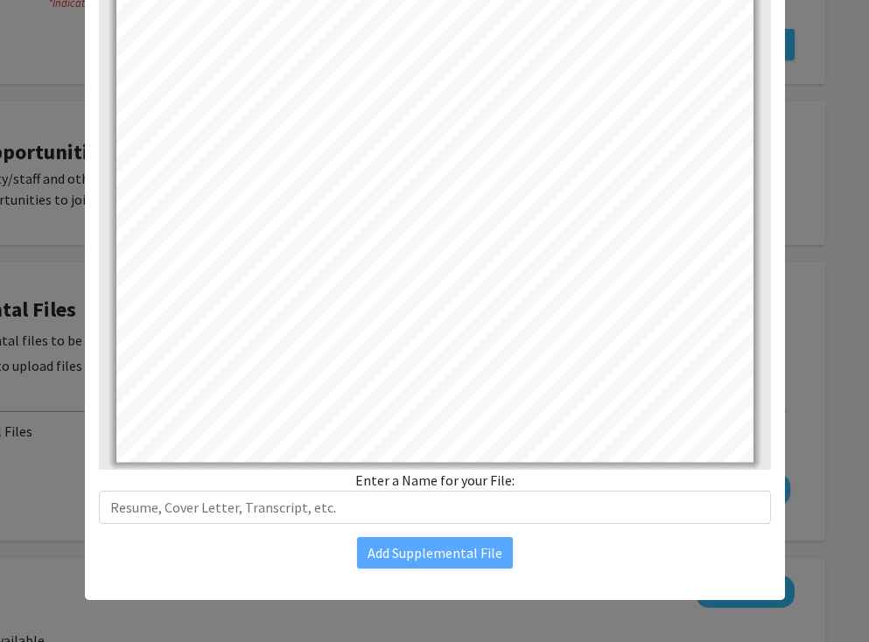
scroll to position [186, 0]
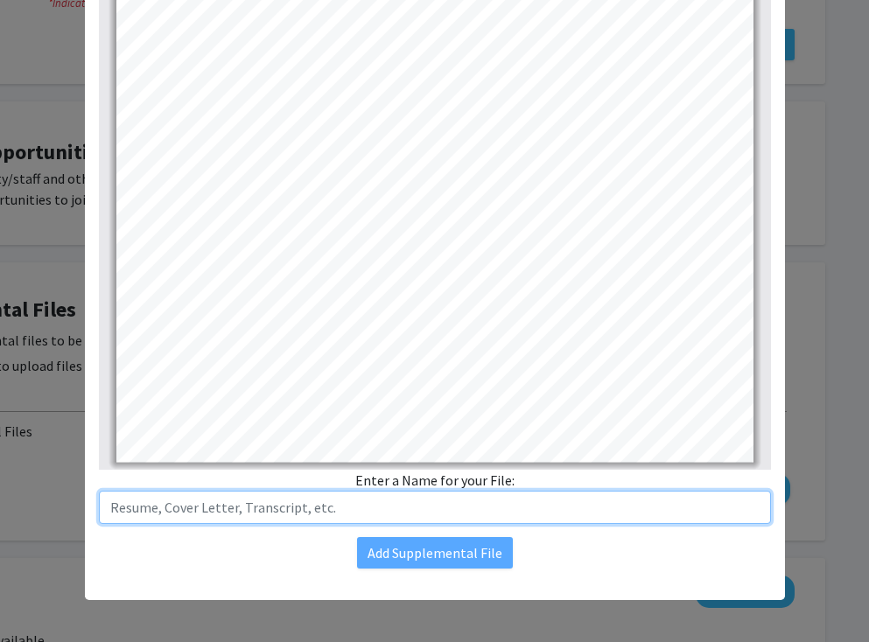
click at [319, 507] on input "text" at bounding box center [435, 507] width 672 height 33
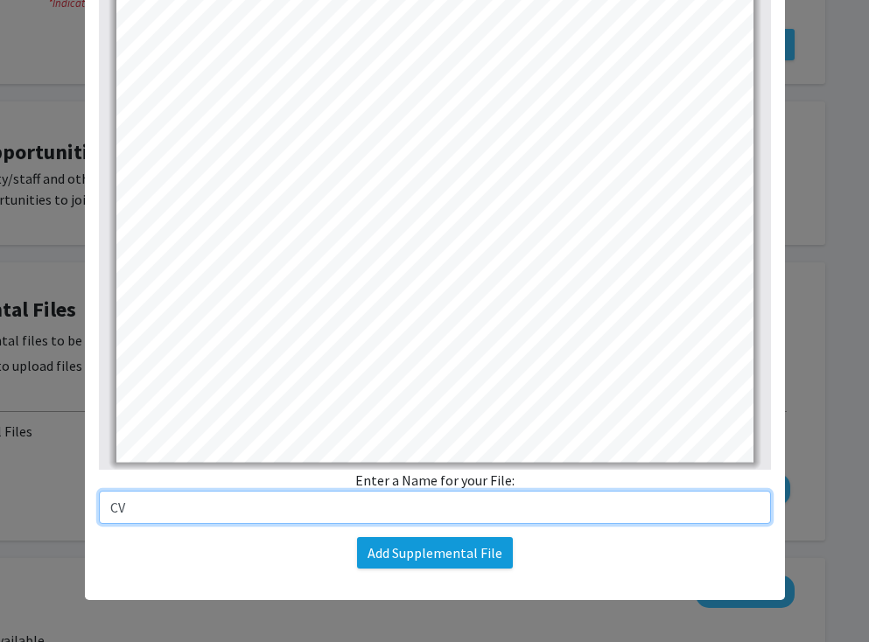
type input "CV"
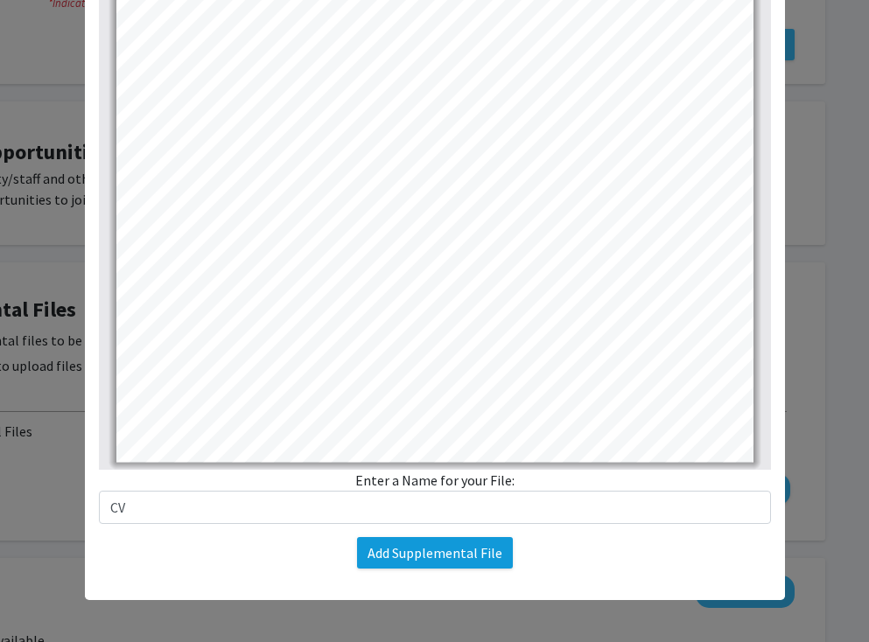
click at [385, 564] on button "Add Supplemental File" at bounding box center [435, 553] width 156 height 32
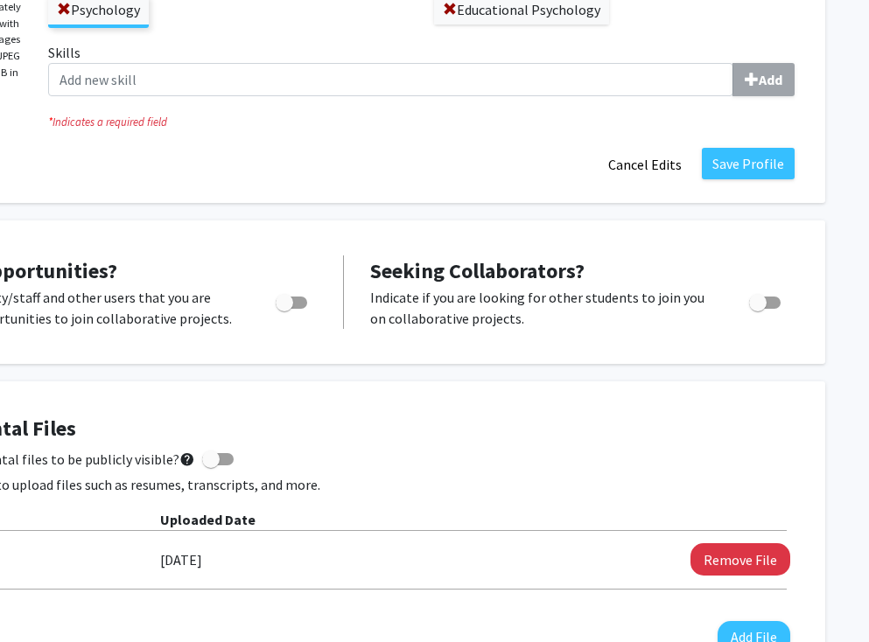
scroll to position [313, 181]
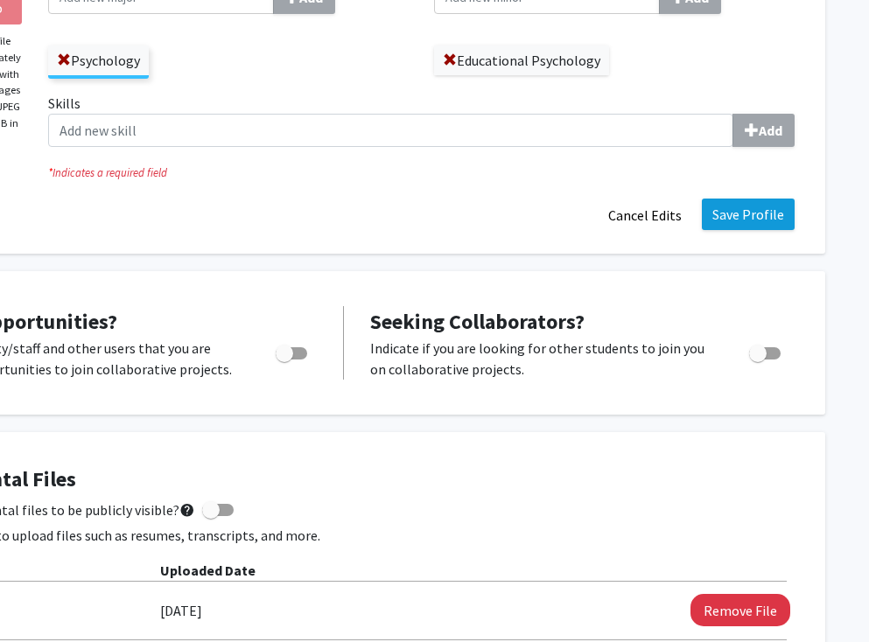
click at [758, 220] on button "Save Profile" at bounding box center [748, 215] width 93 height 32
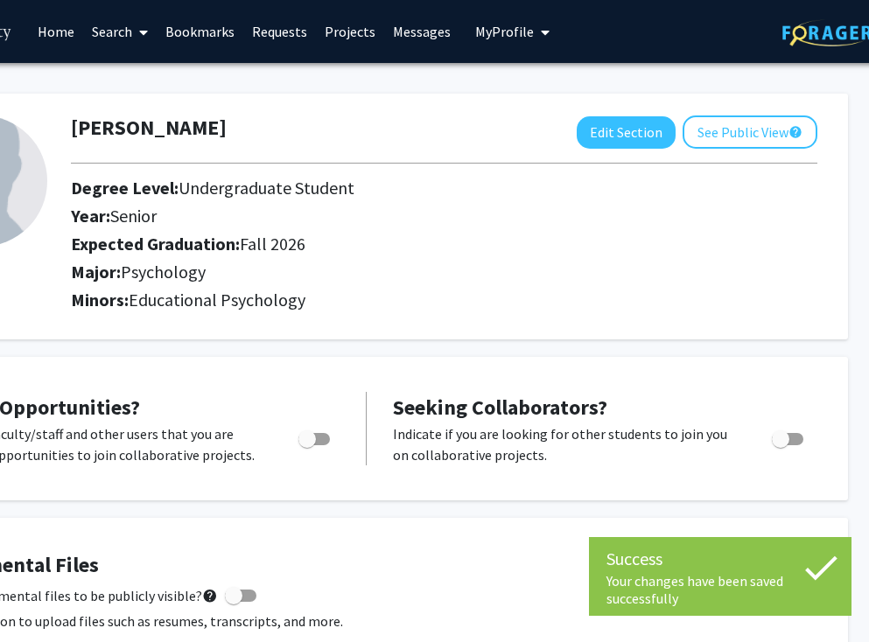
scroll to position [0, 158]
click at [733, 137] on button "See Public View help" at bounding box center [750, 132] width 135 height 33
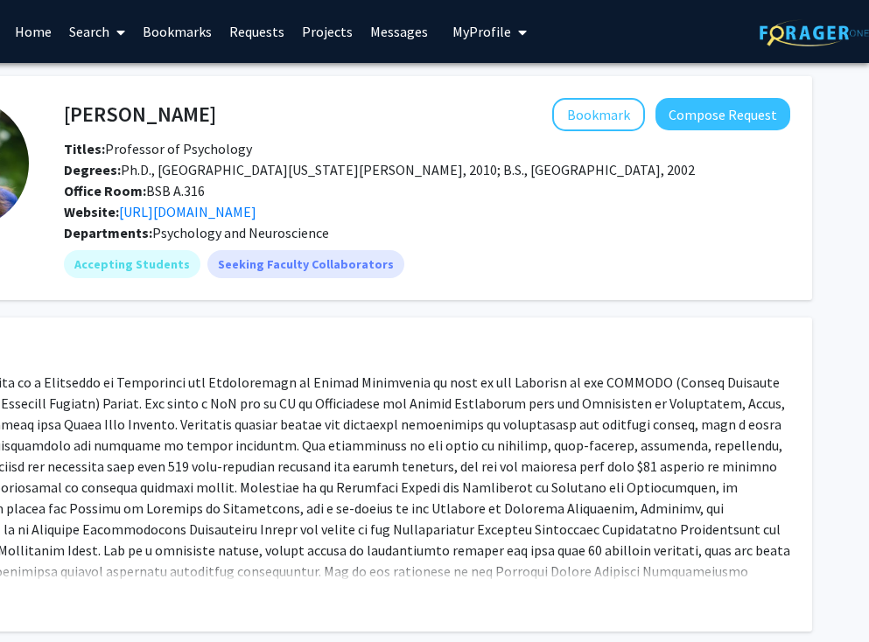
scroll to position [0, 181]
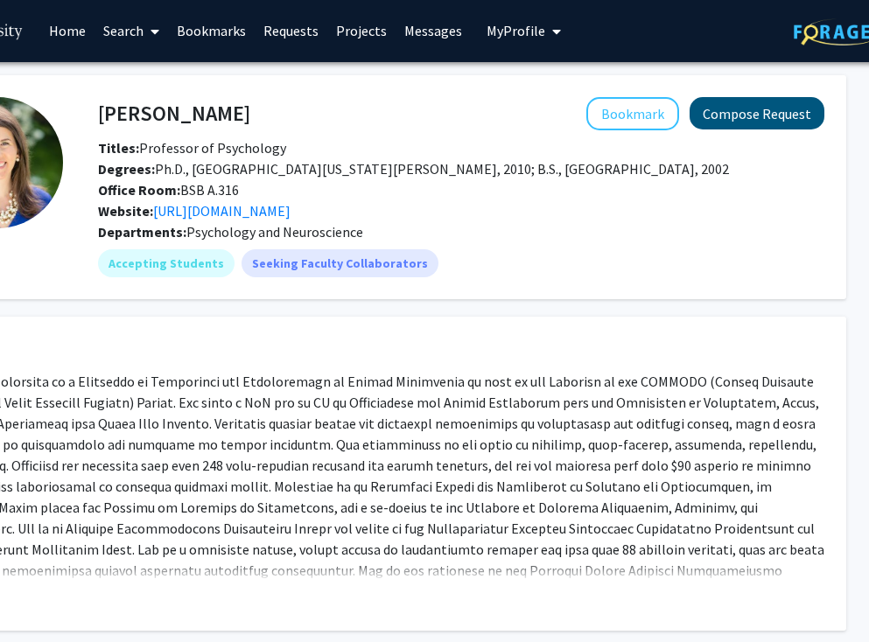
click at [756, 123] on button "Compose Request" at bounding box center [757, 113] width 135 height 32
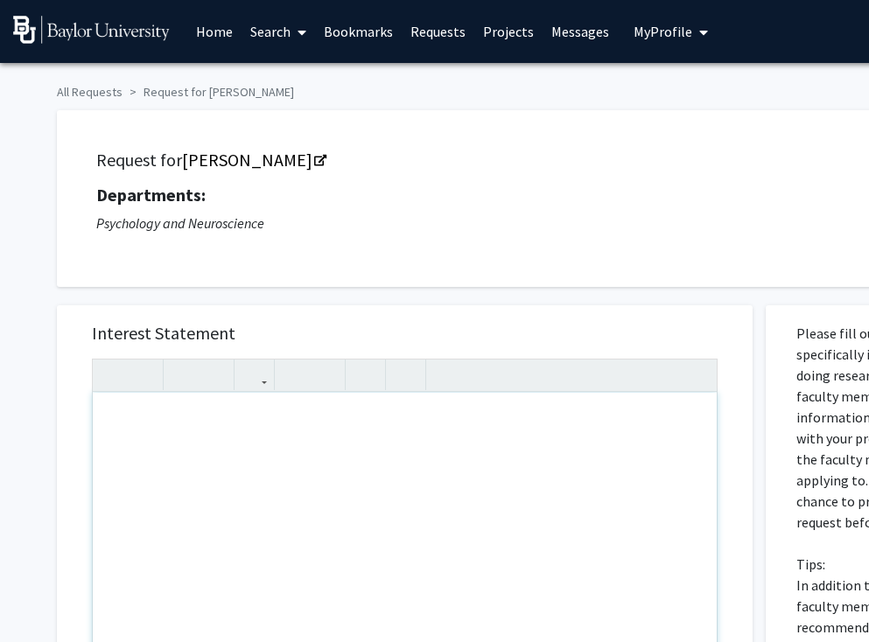
click at [393, 498] on div "Note to users with screen readers: Please press Alt+0 or Option+0 to deactivate…" at bounding box center [405, 593] width 624 height 401
type textarea "testing&nbsp;"
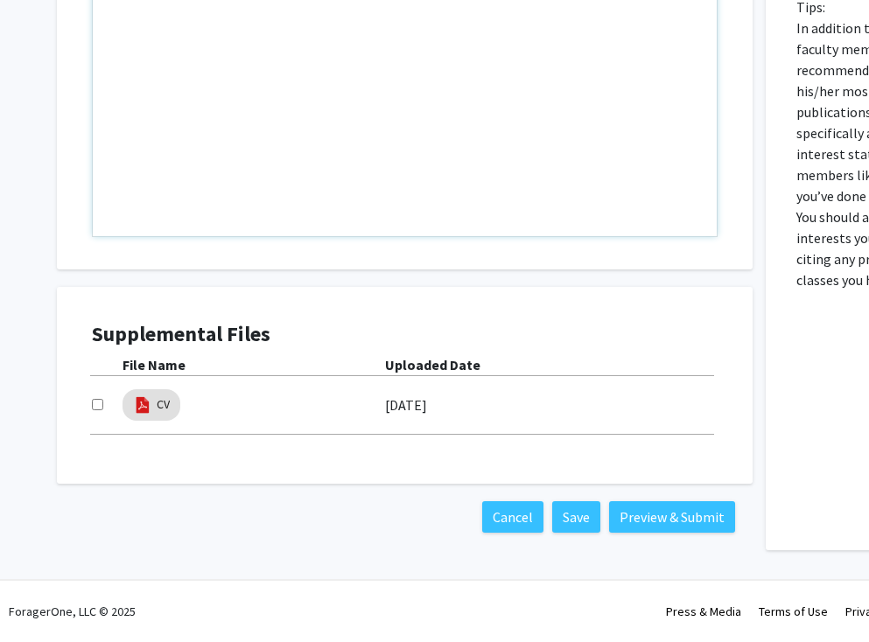
scroll to position [559, 0]
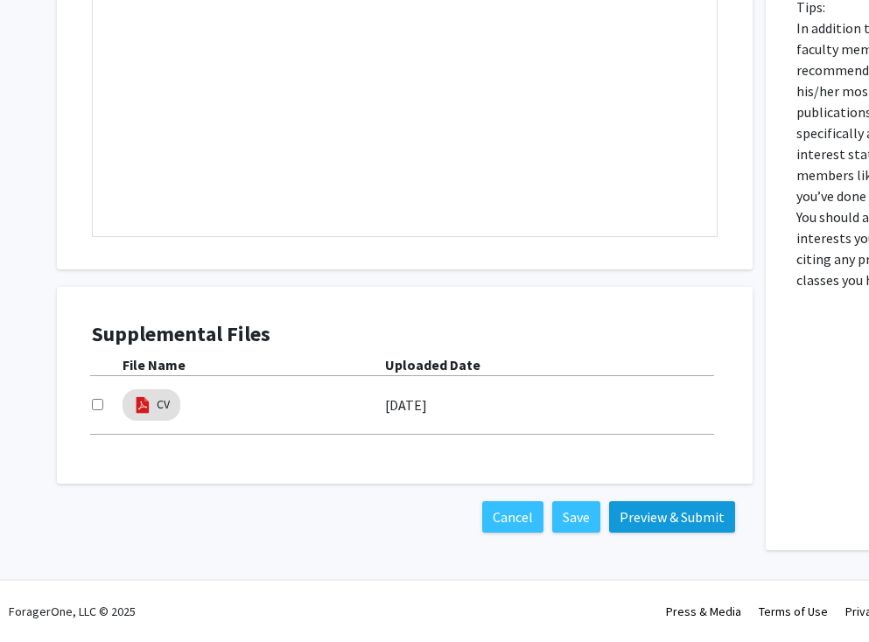
click at [669, 513] on button "Preview & Submit" at bounding box center [672, 517] width 126 height 32
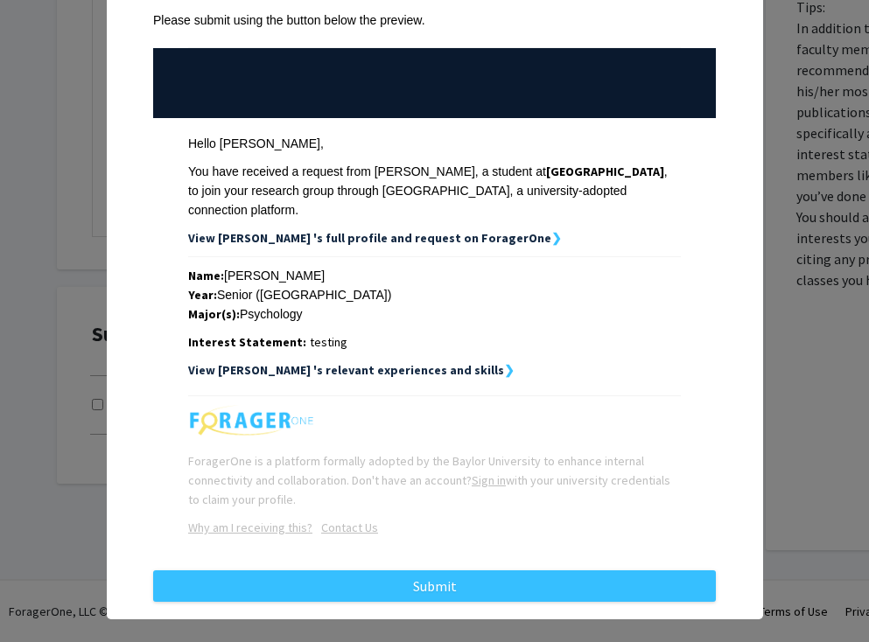
scroll to position [102, 0]
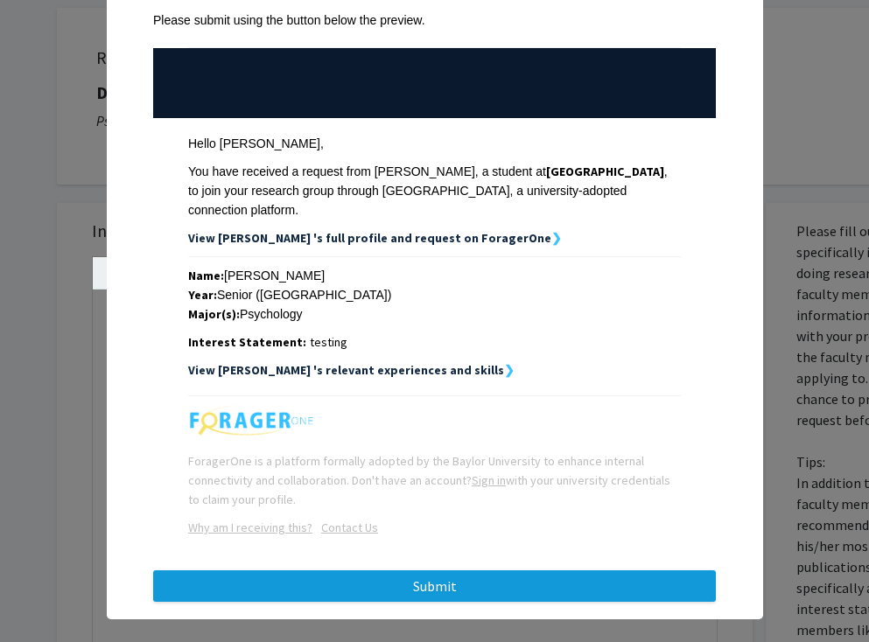
click at [630, 572] on button "Submit" at bounding box center [434, 587] width 563 height 32
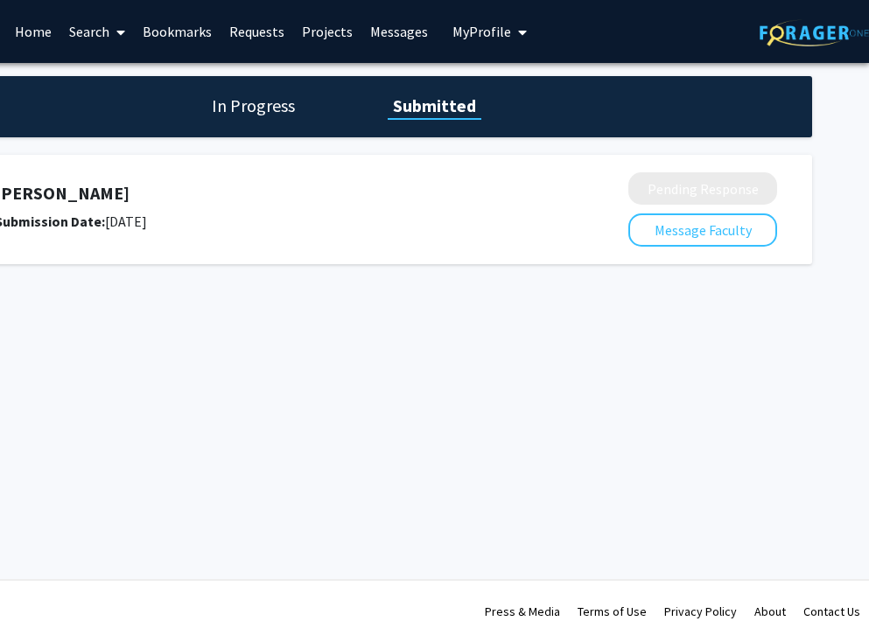
scroll to position [0, 181]
click at [694, 232] on button "Message Faculty" at bounding box center [702, 230] width 149 height 33
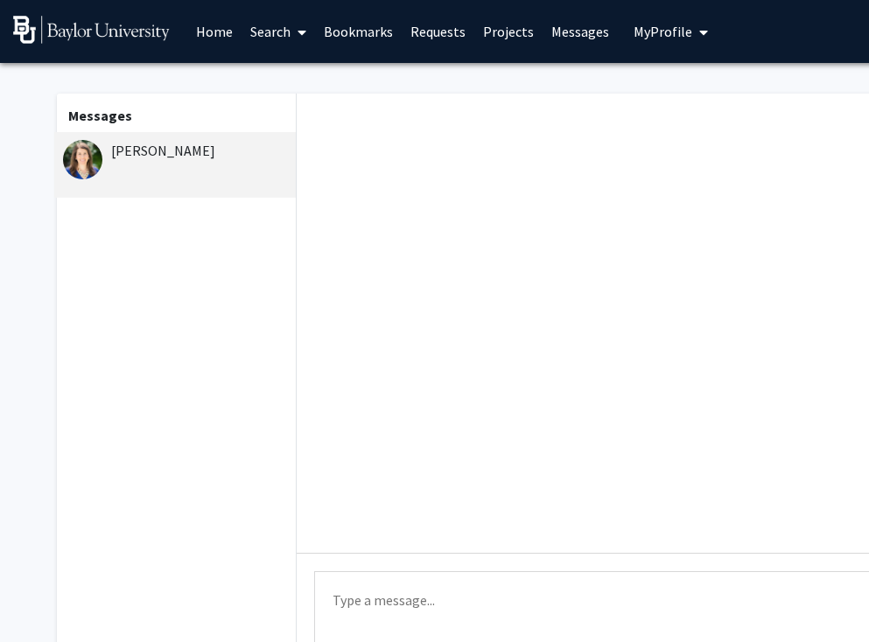
click at [403, 590] on textarea "Type a message" at bounding box center [645, 610] width 662 height 79
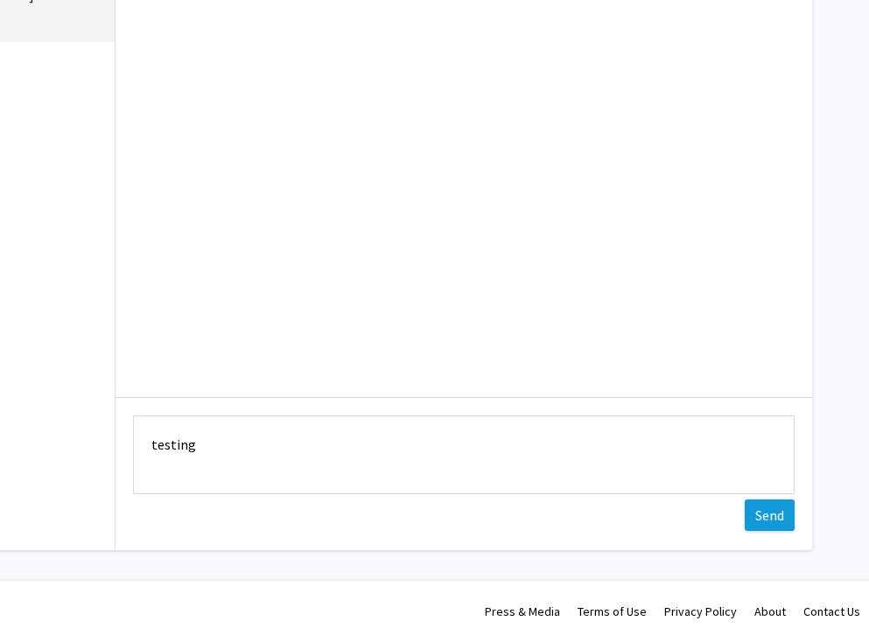
scroll to position [158, 181]
type textarea "testing"
click at [781, 518] on button "Send" at bounding box center [770, 516] width 50 height 32
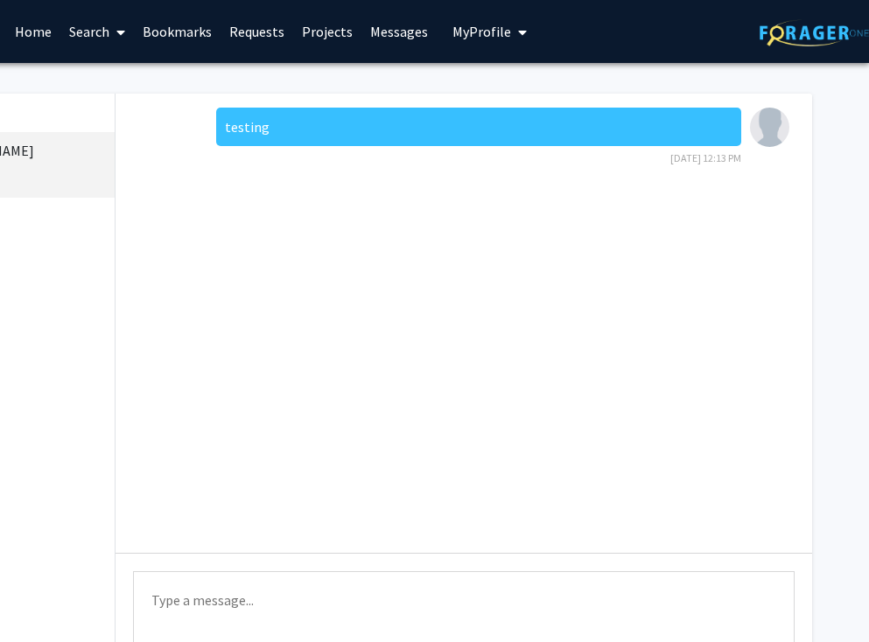
scroll to position [0, 181]
